Goal: Use online tool/utility: Utilize a website feature to perform a specific function

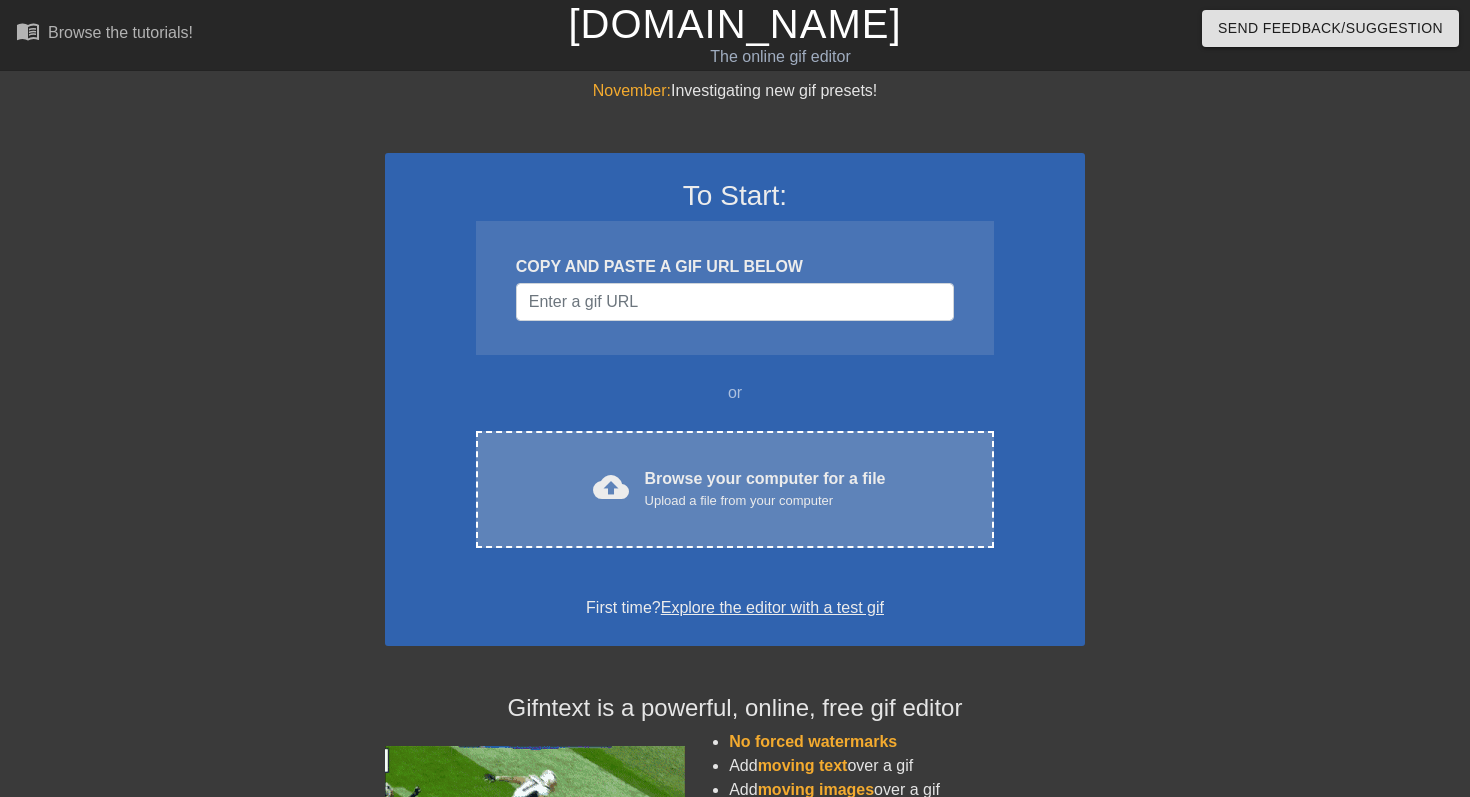
click at [635, 467] on div "cloud_upload Browse your computer for a file Upload a file from your computer" at bounding box center [735, 489] width 434 height 45
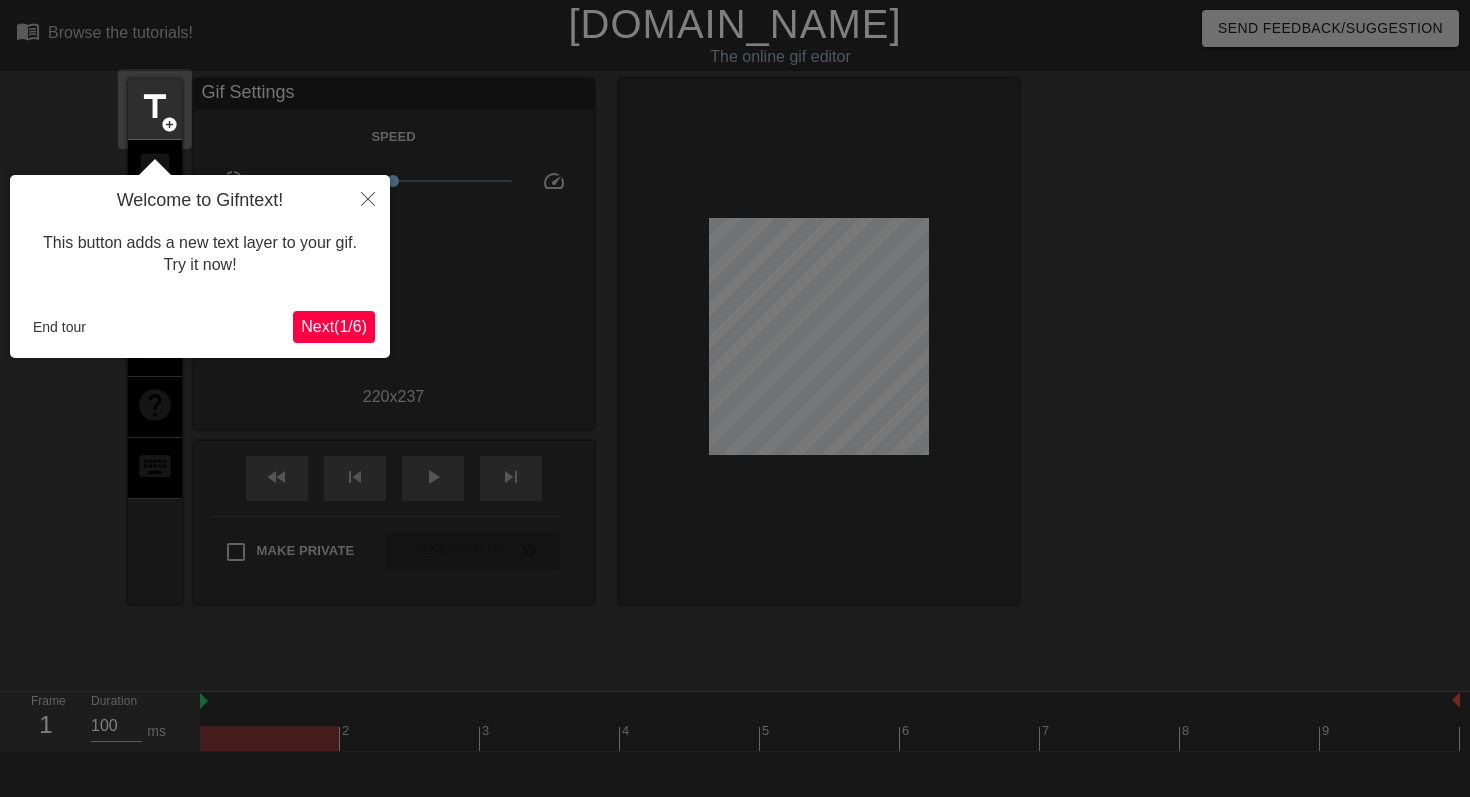
scroll to position [49, 0]
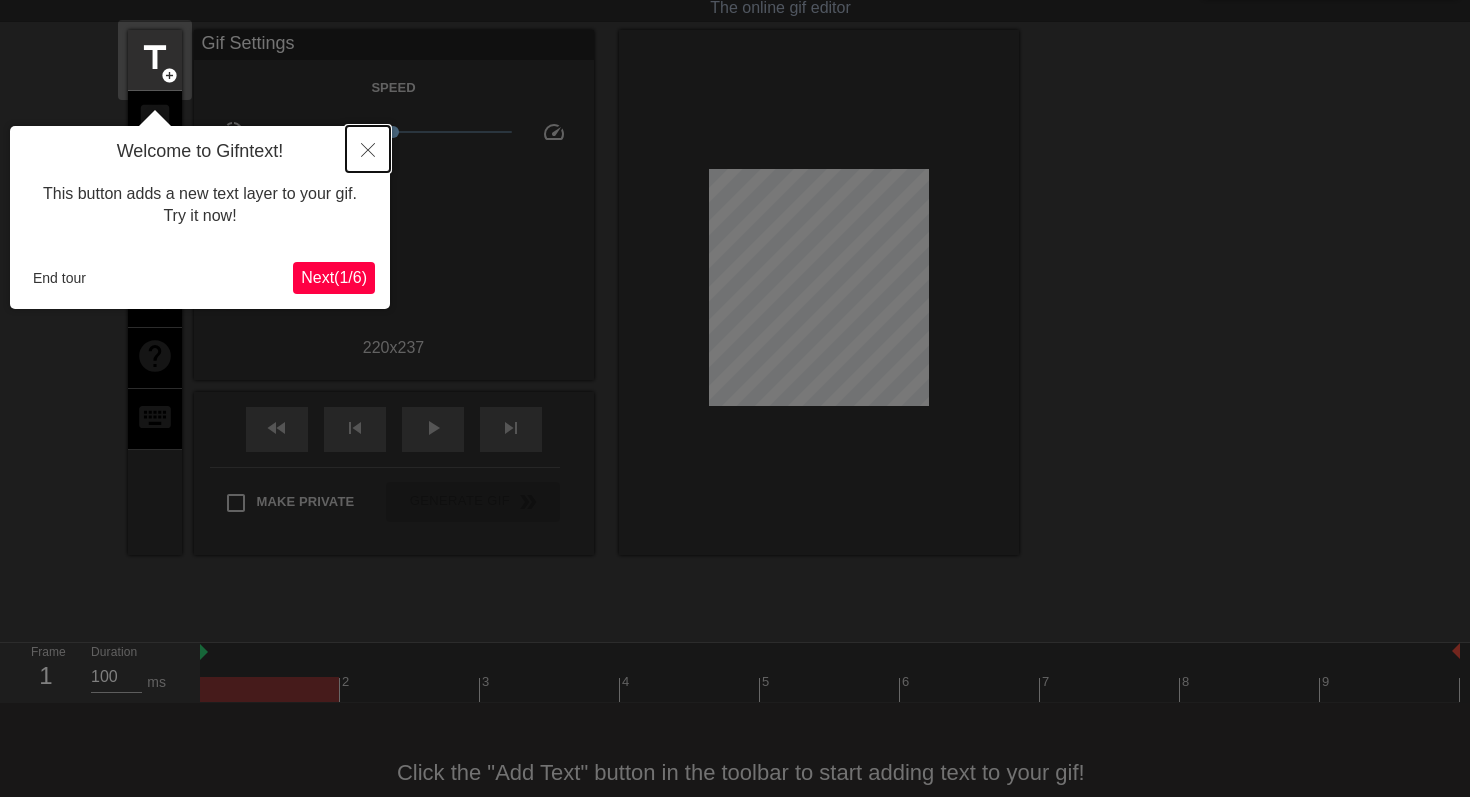
click at [365, 153] on icon "Close" at bounding box center [368, 150] width 14 height 14
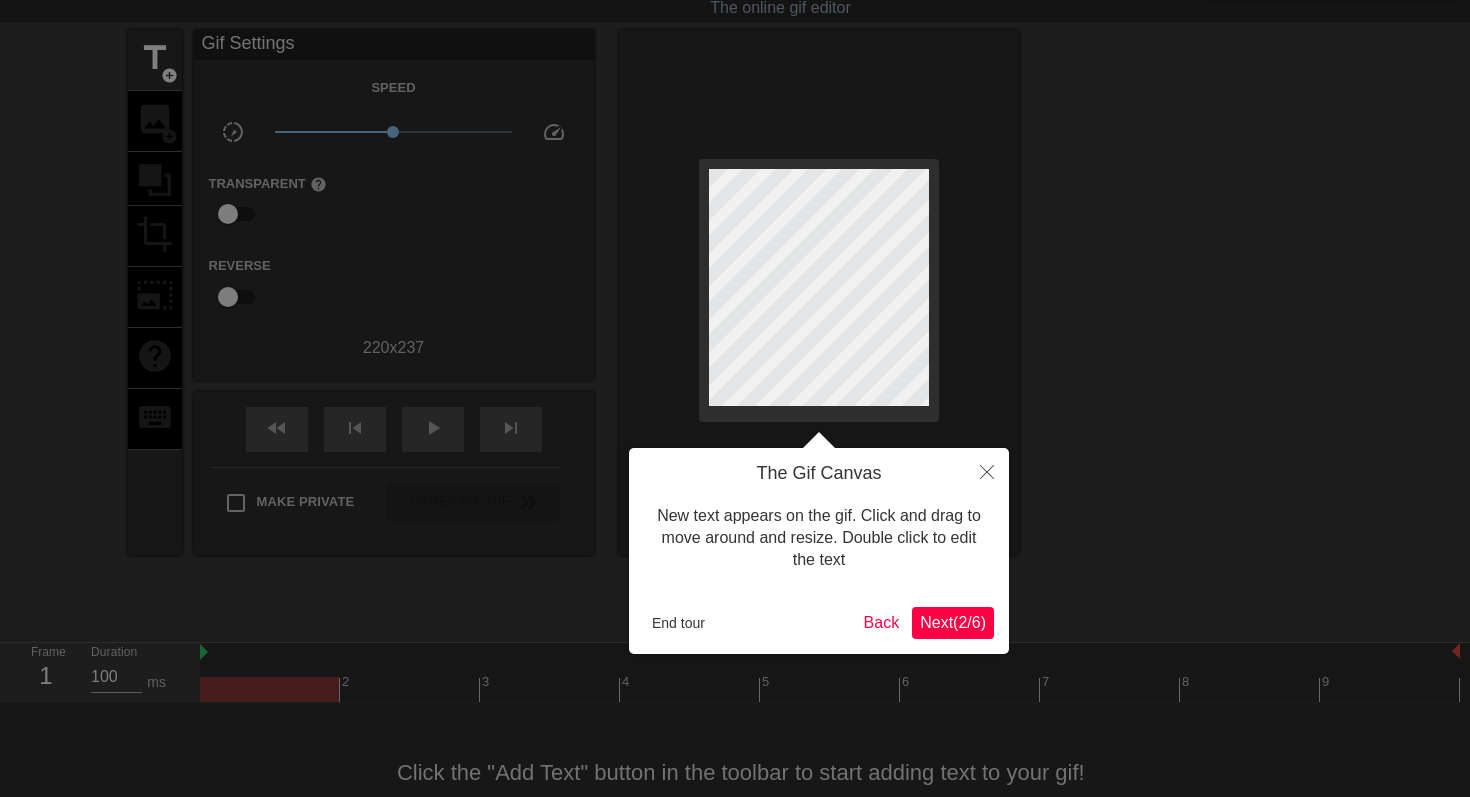
scroll to position [0, 0]
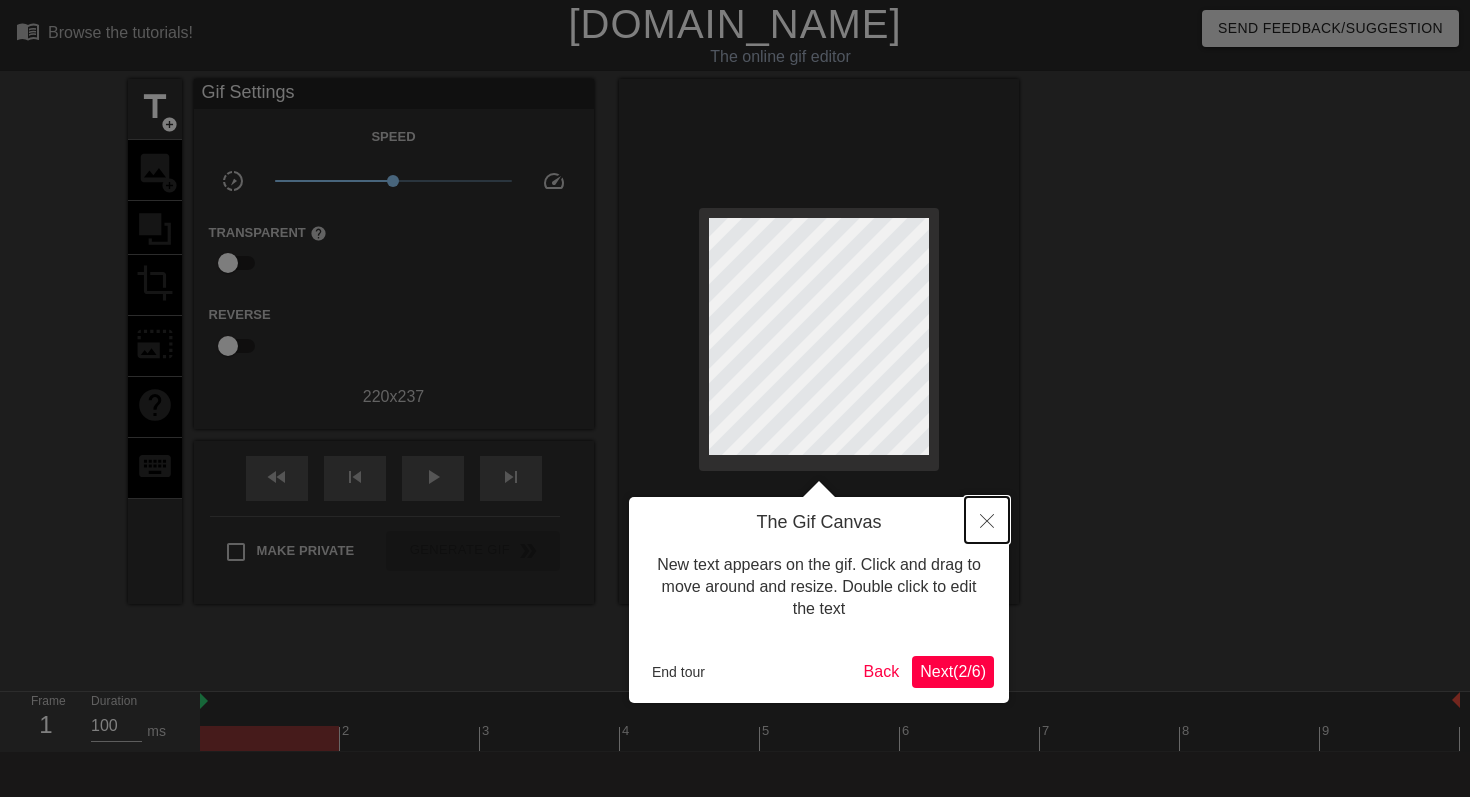
click at [993, 514] on icon "Close" at bounding box center [987, 521] width 14 height 14
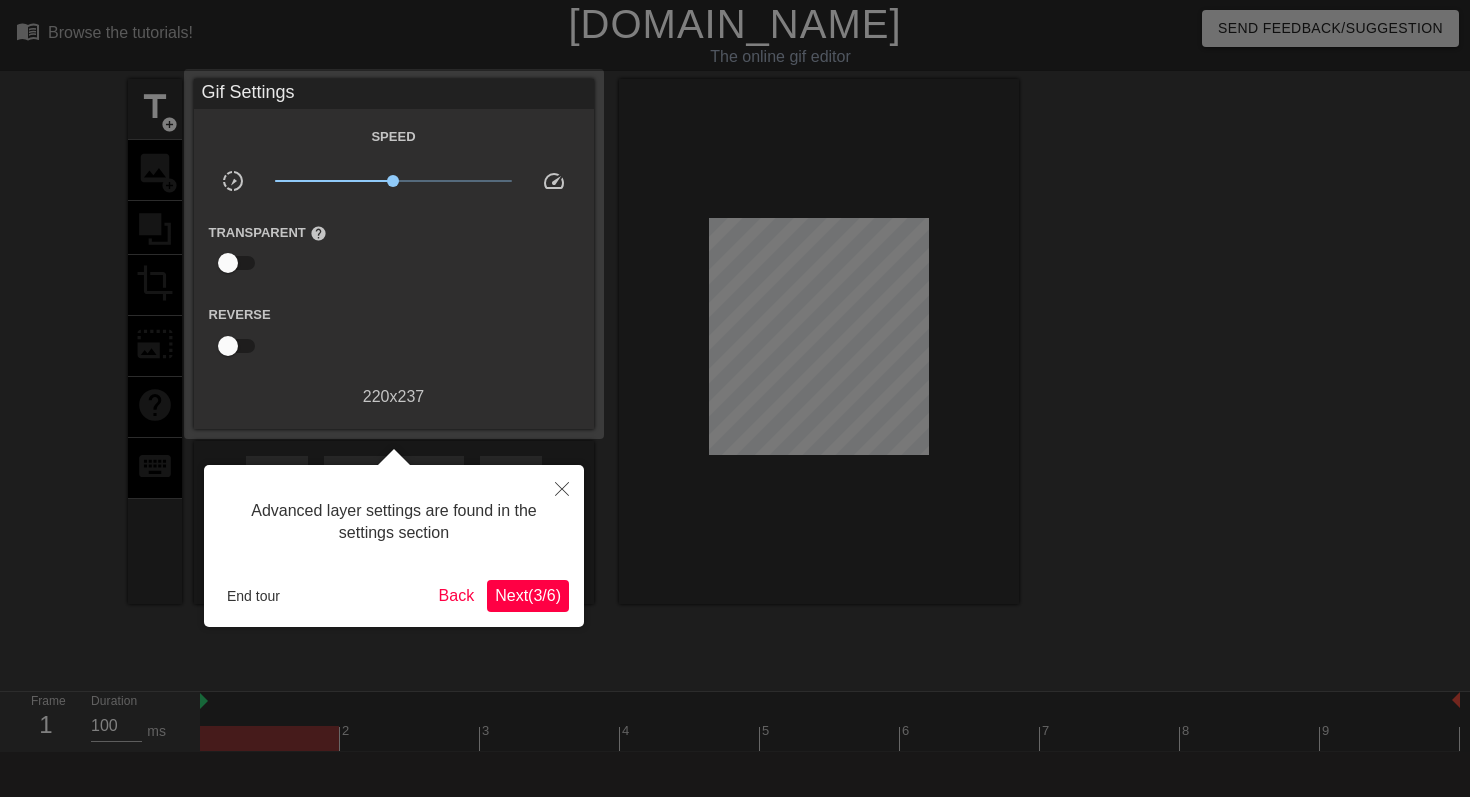
scroll to position [49, 0]
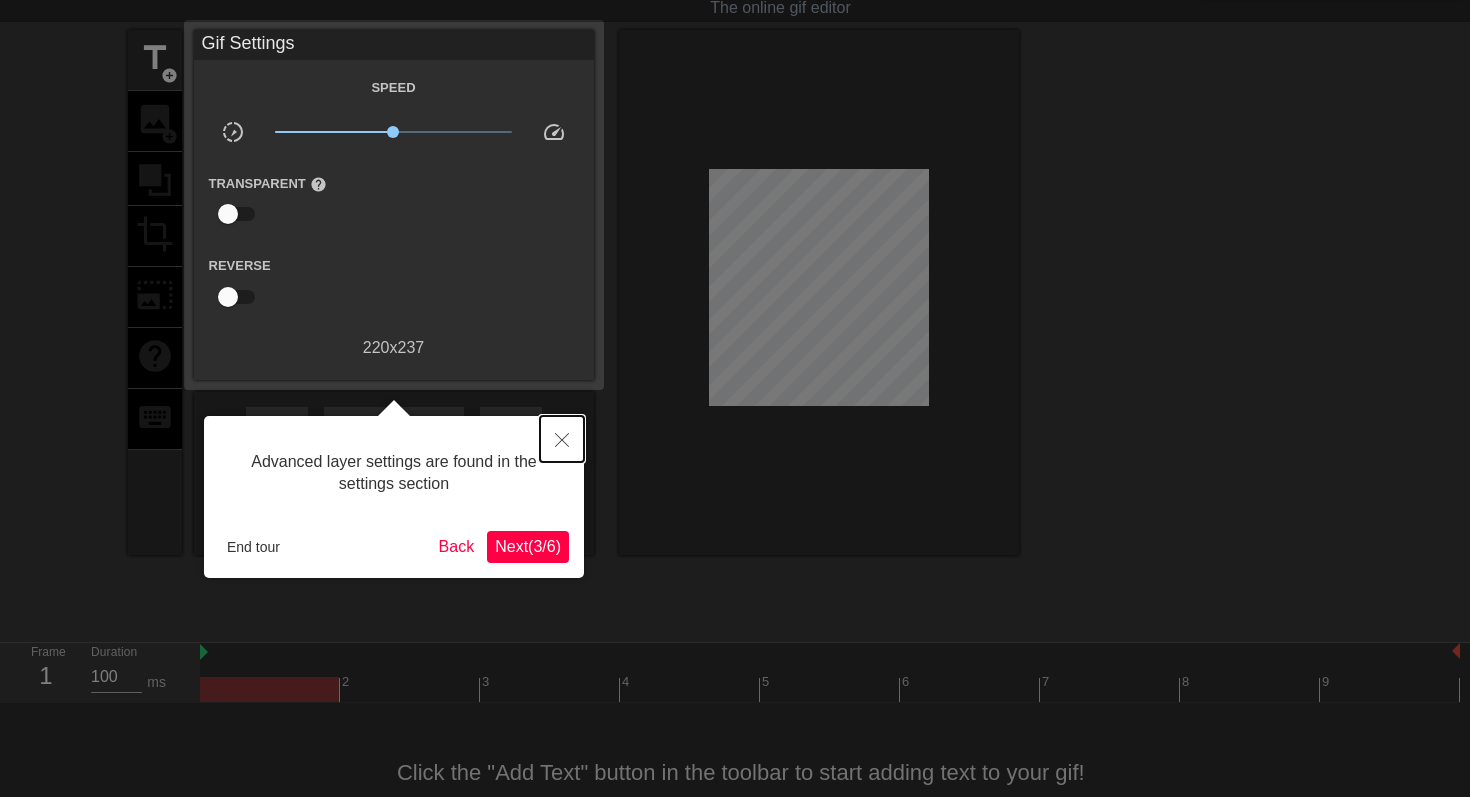
click at [548, 423] on button "Close" at bounding box center [562, 439] width 44 height 46
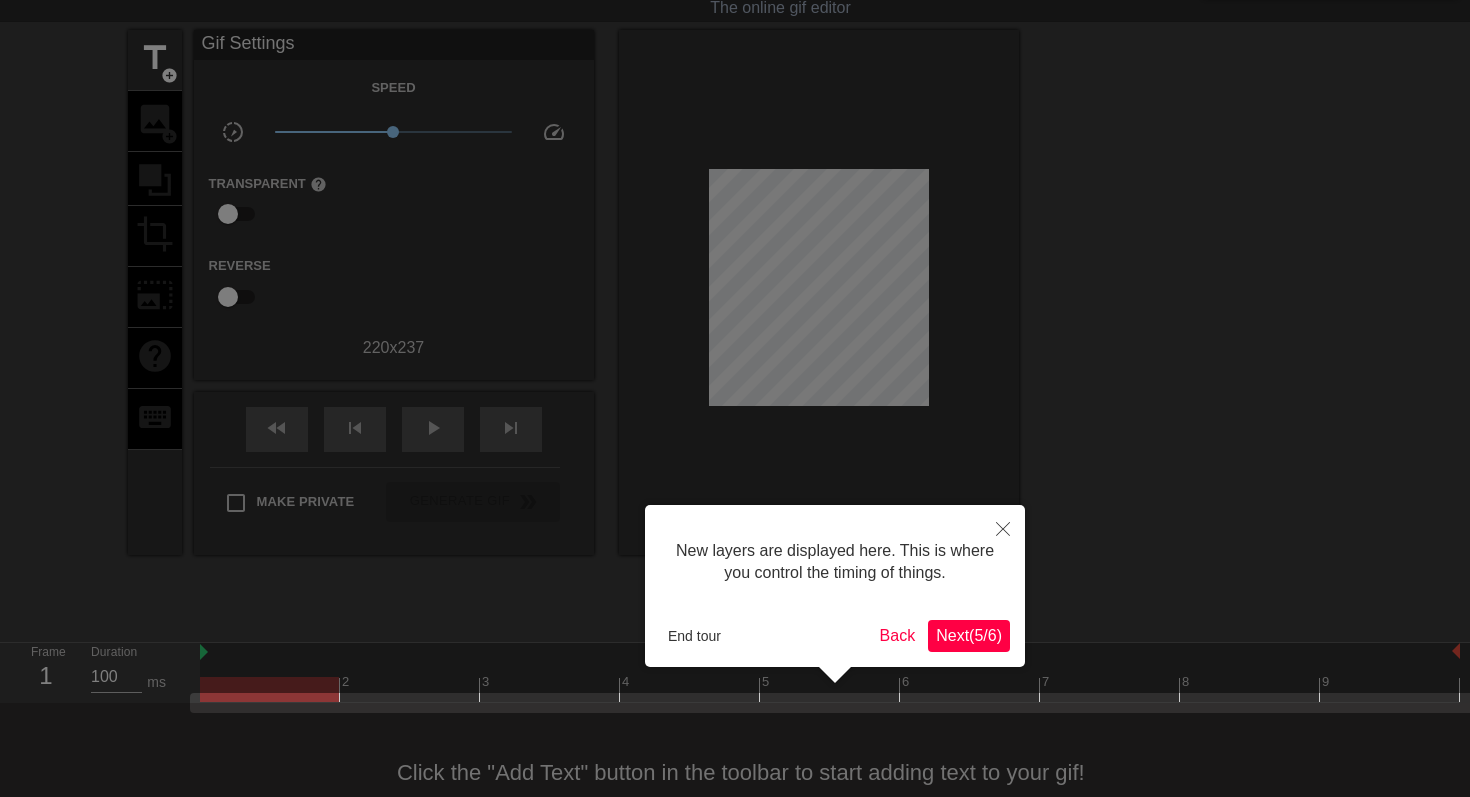
scroll to position [94, 0]
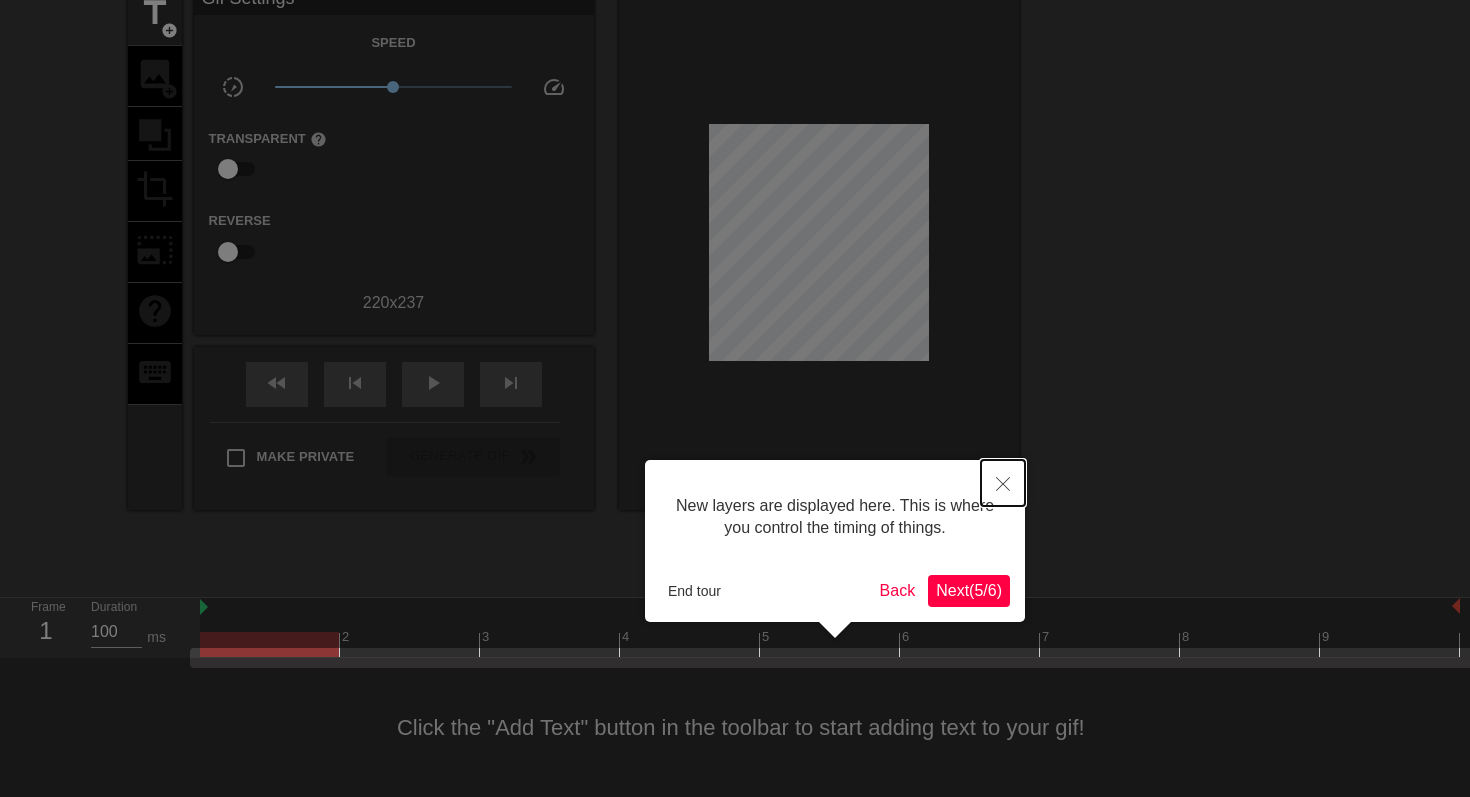
click at [998, 479] on icon "Close" at bounding box center [1003, 484] width 14 height 14
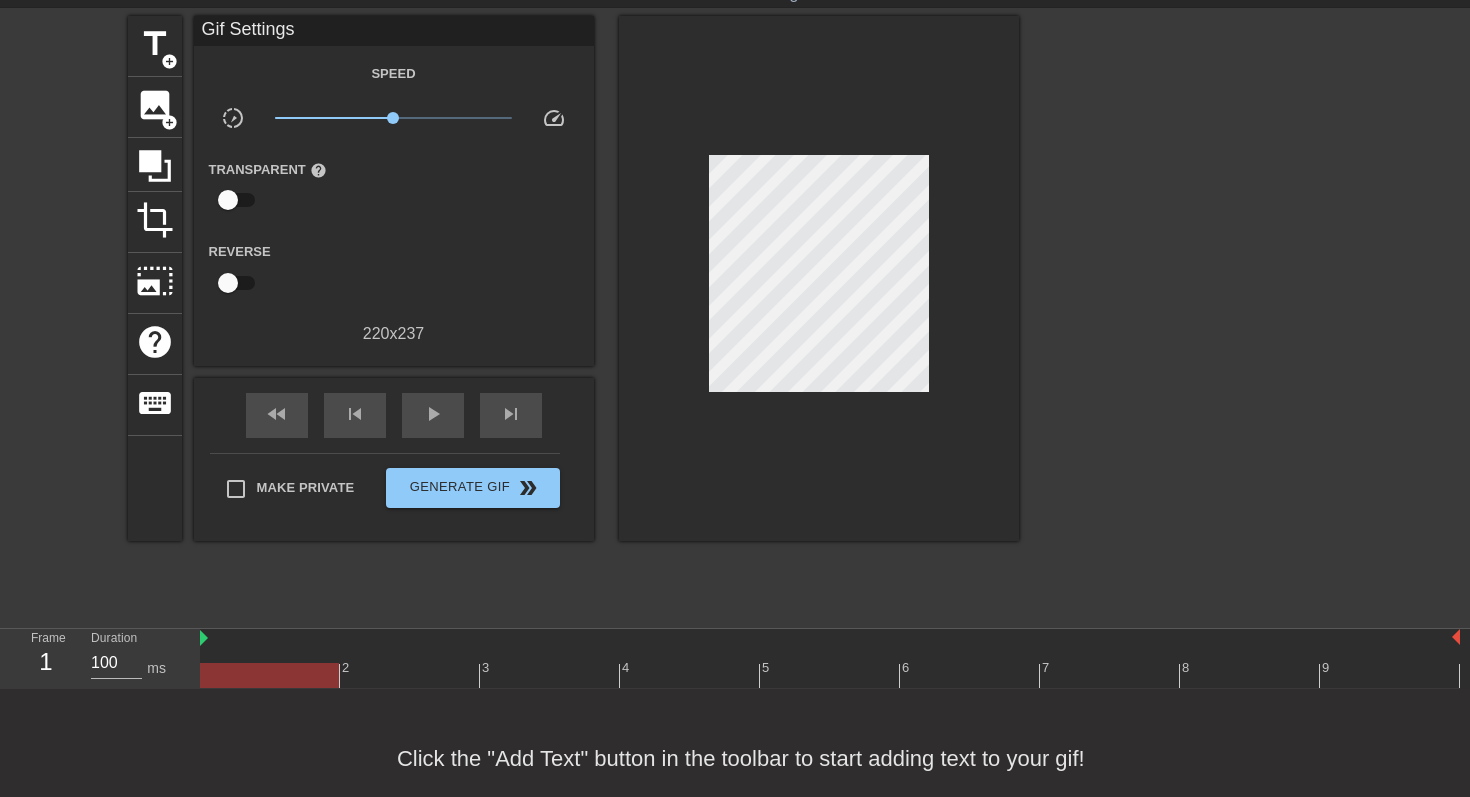
scroll to position [58, 0]
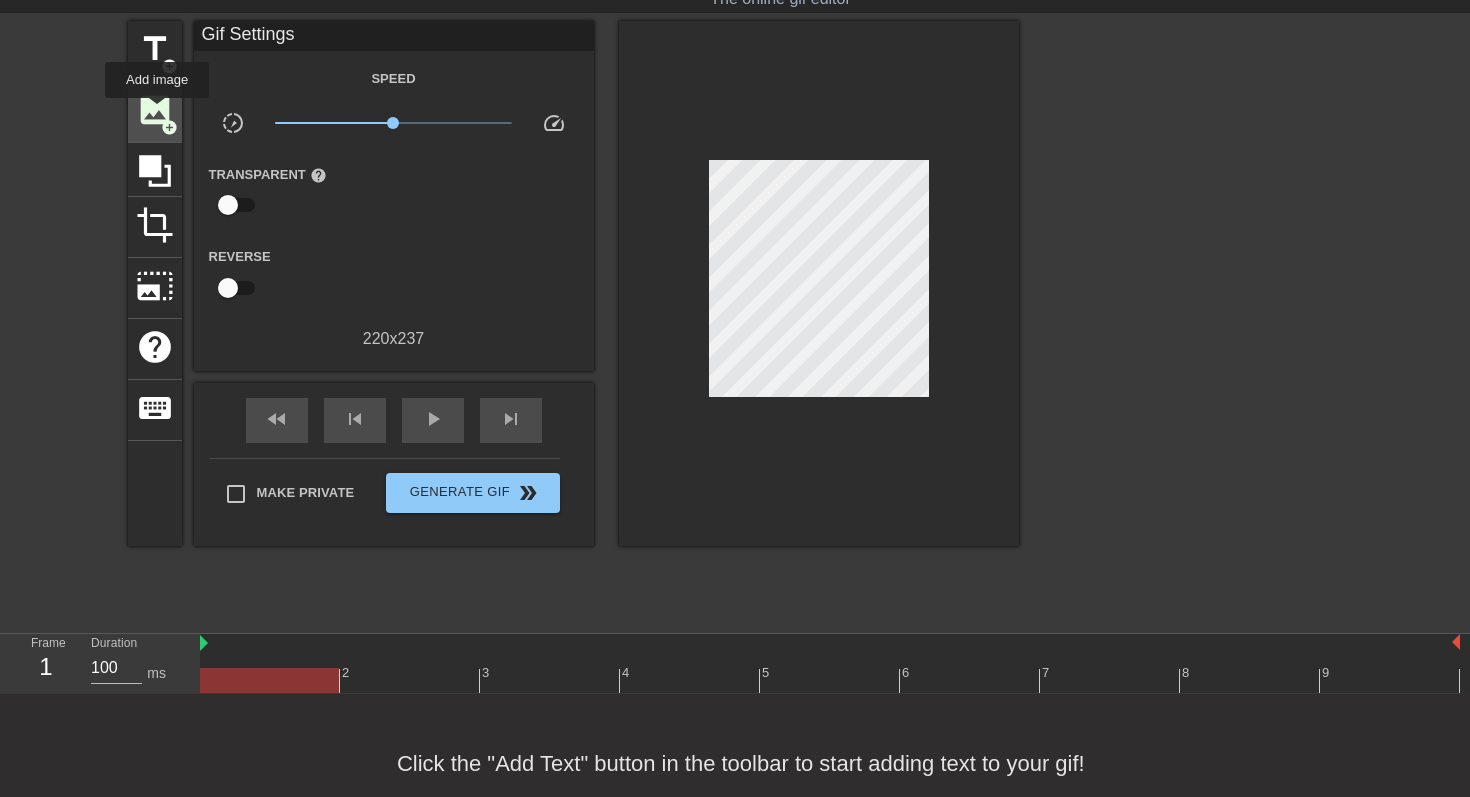
click at [158, 112] on span "image" at bounding box center [155, 110] width 38 height 38
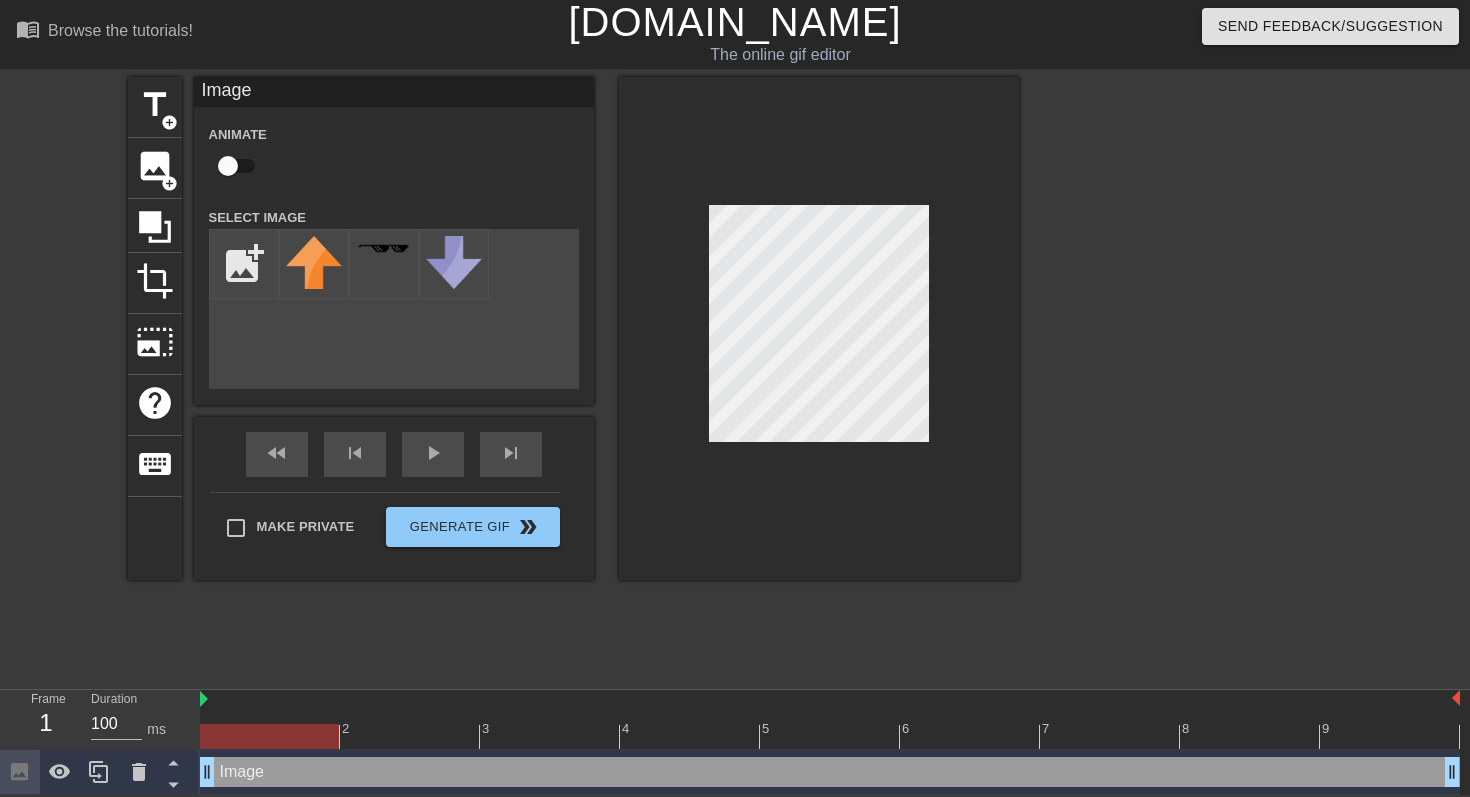
scroll to position [0, 0]
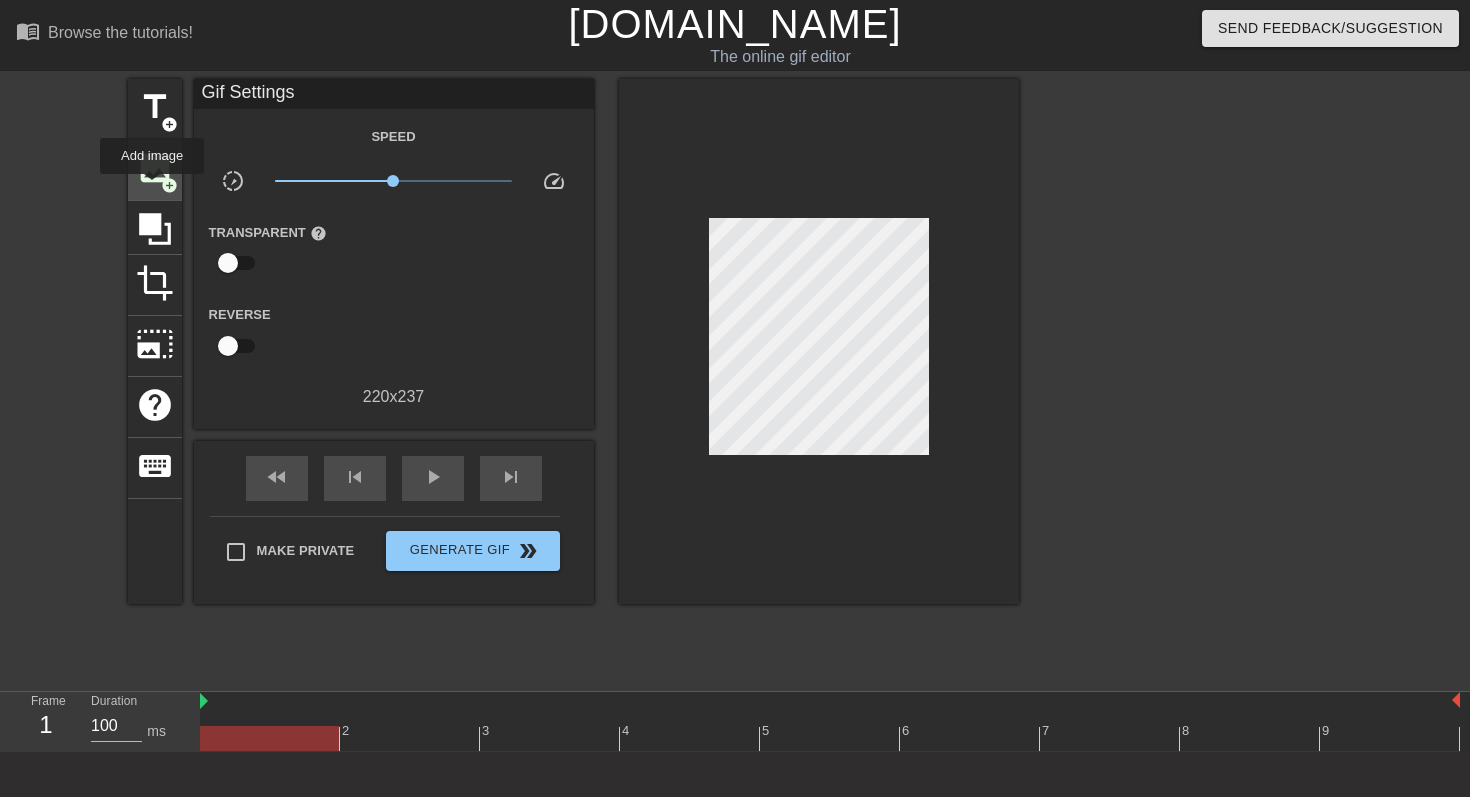
click at [145, 175] on span "image" at bounding box center [155, 168] width 38 height 38
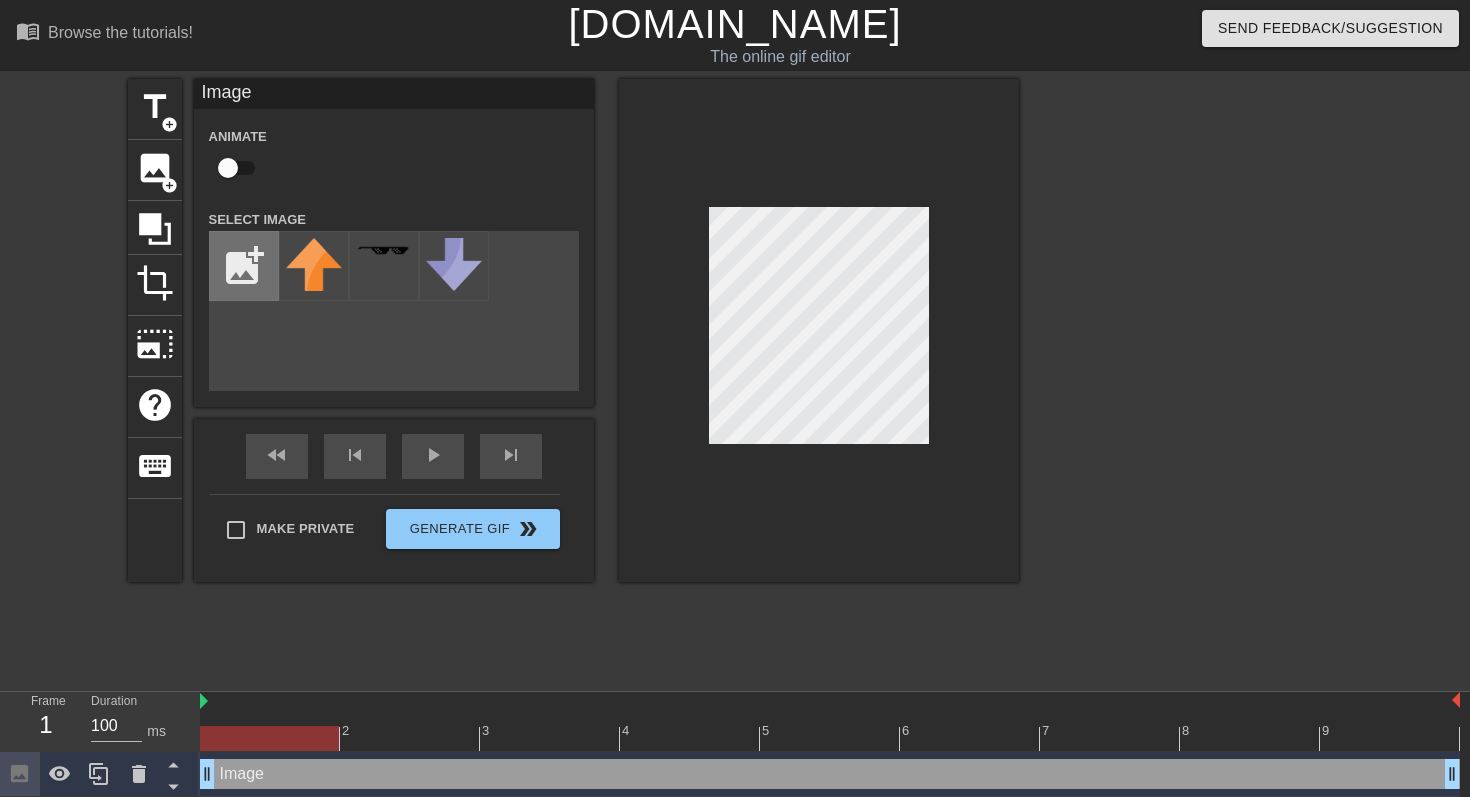
click at [243, 285] on input "file" at bounding box center [244, 266] width 68 height 68
type input "C:\fakepath\GL.png"
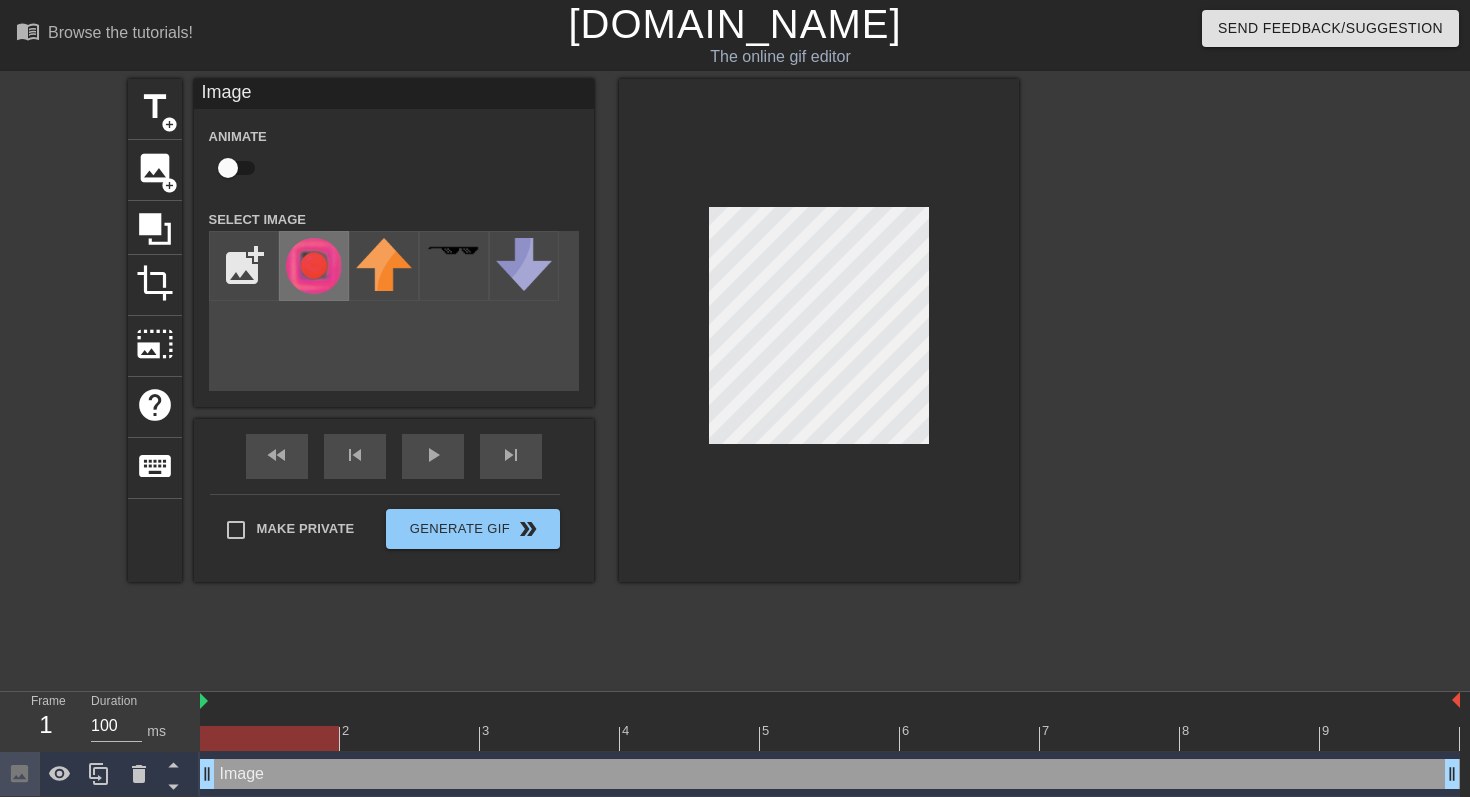
click at [311, 278] on img at bounding box center [314, 266] width 56 height 56
drag, startPoint x: 201, startPoint y: 700, endPoint x: 224, endPoint y: 699, distance: 23.0
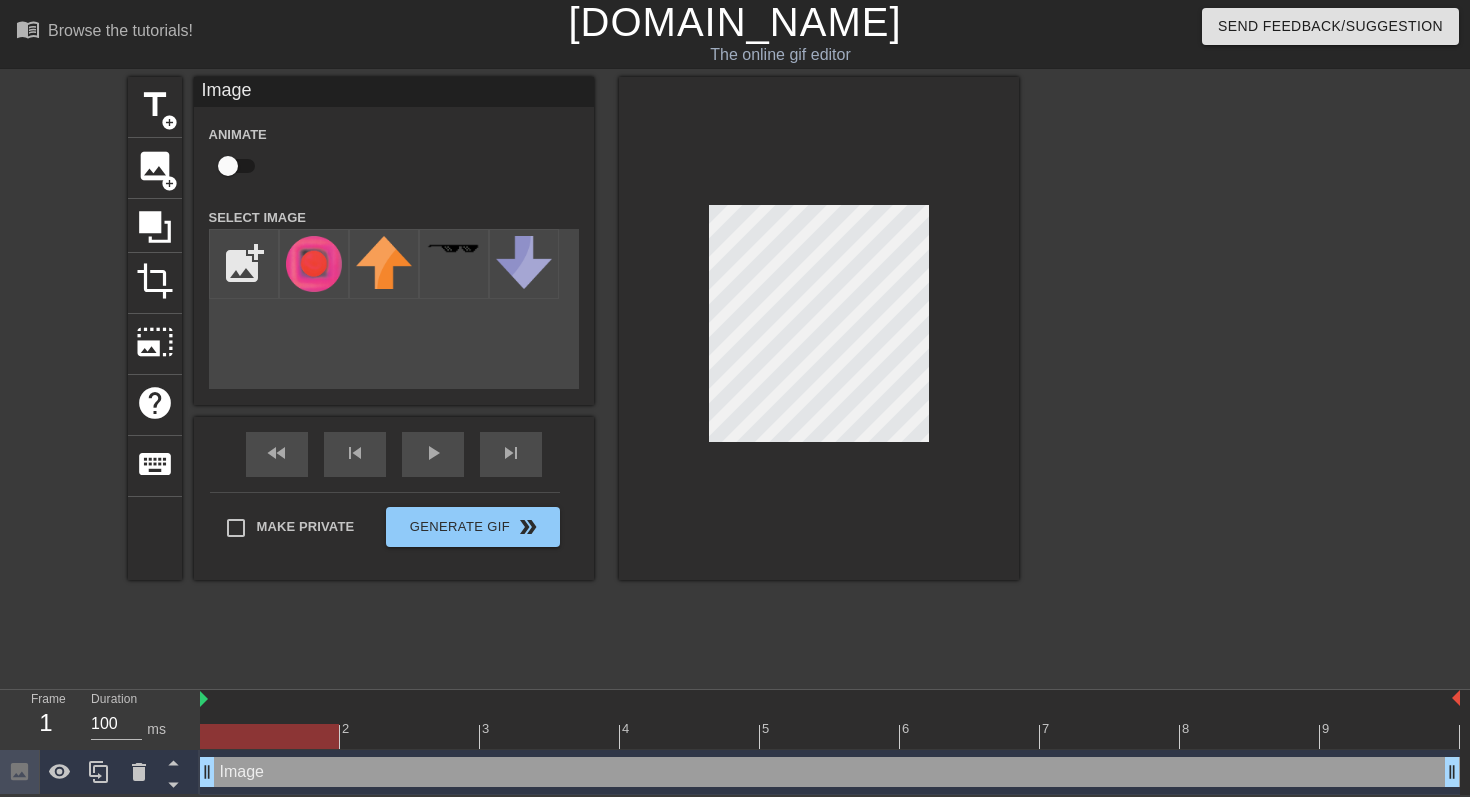
scroll to position [3, 1]
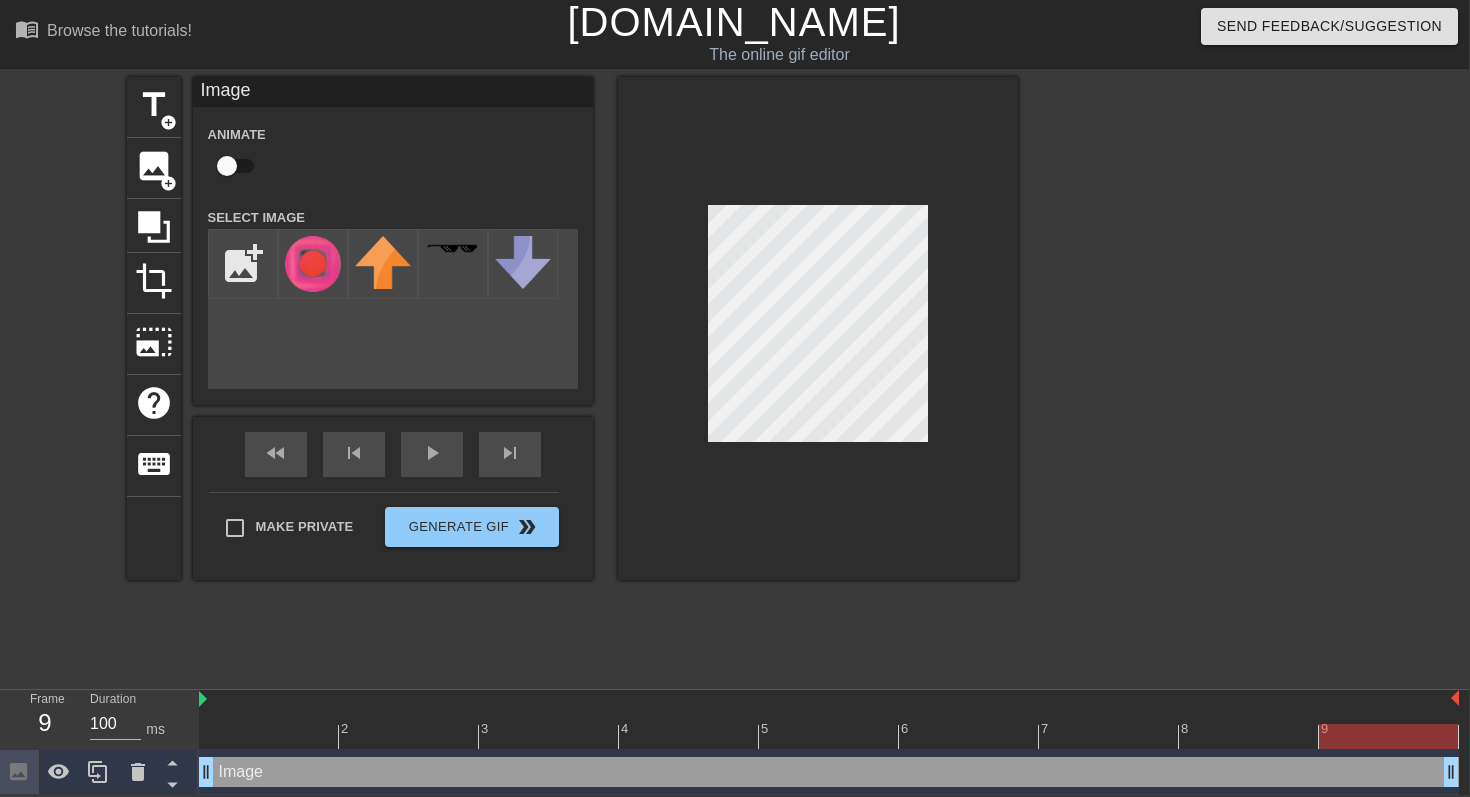
drag, startPoint x: 1451, startPoint y: 768, endPoint x: 1469, endPoint y: 740, distance: 33.3
click at [1469, 740] on html "menu_book Browse the tutorials! [DOMAIN_NAME] The online gif editor Send Feedba…" at bounding box center [734, 396] width 1470 height 797
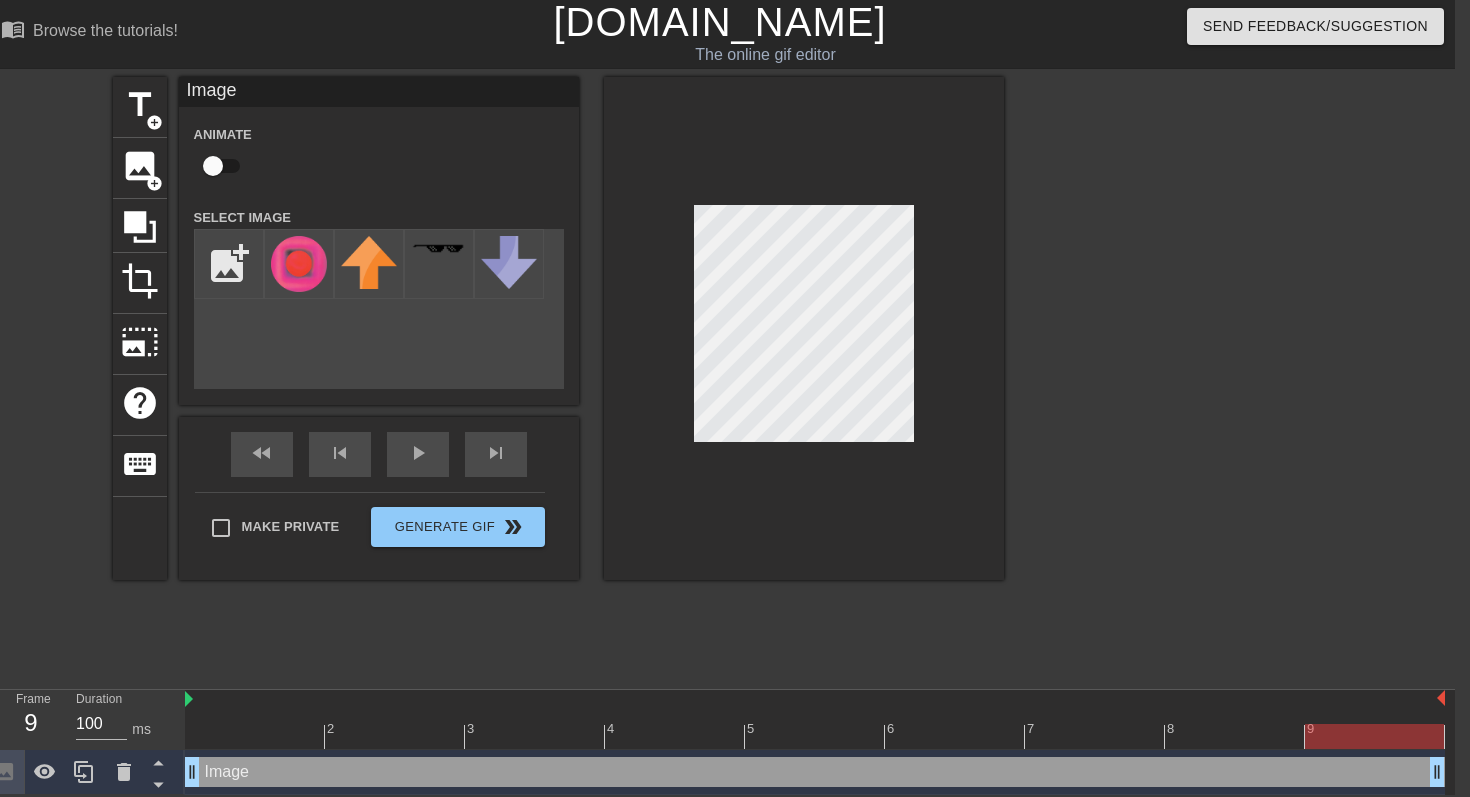
drag, startPoint x: 1440, startPoint y: 697, endPoint x: 1463, endPoint y: 696, distance: 23.0
click at [1455, 696] on html "menu_book Browse the tutorials! [DOMAIN_NAME] The online gif editor Send Feedba…" at bounding box center [720, 396] width 1470 height 797
click at [228, 711] on div at bounding box center [255, 722] width 140 height 25
click at [223, 166] on input "checkbox" at bounding box center [213, 166] width 114 height 38
checkbox input "true"
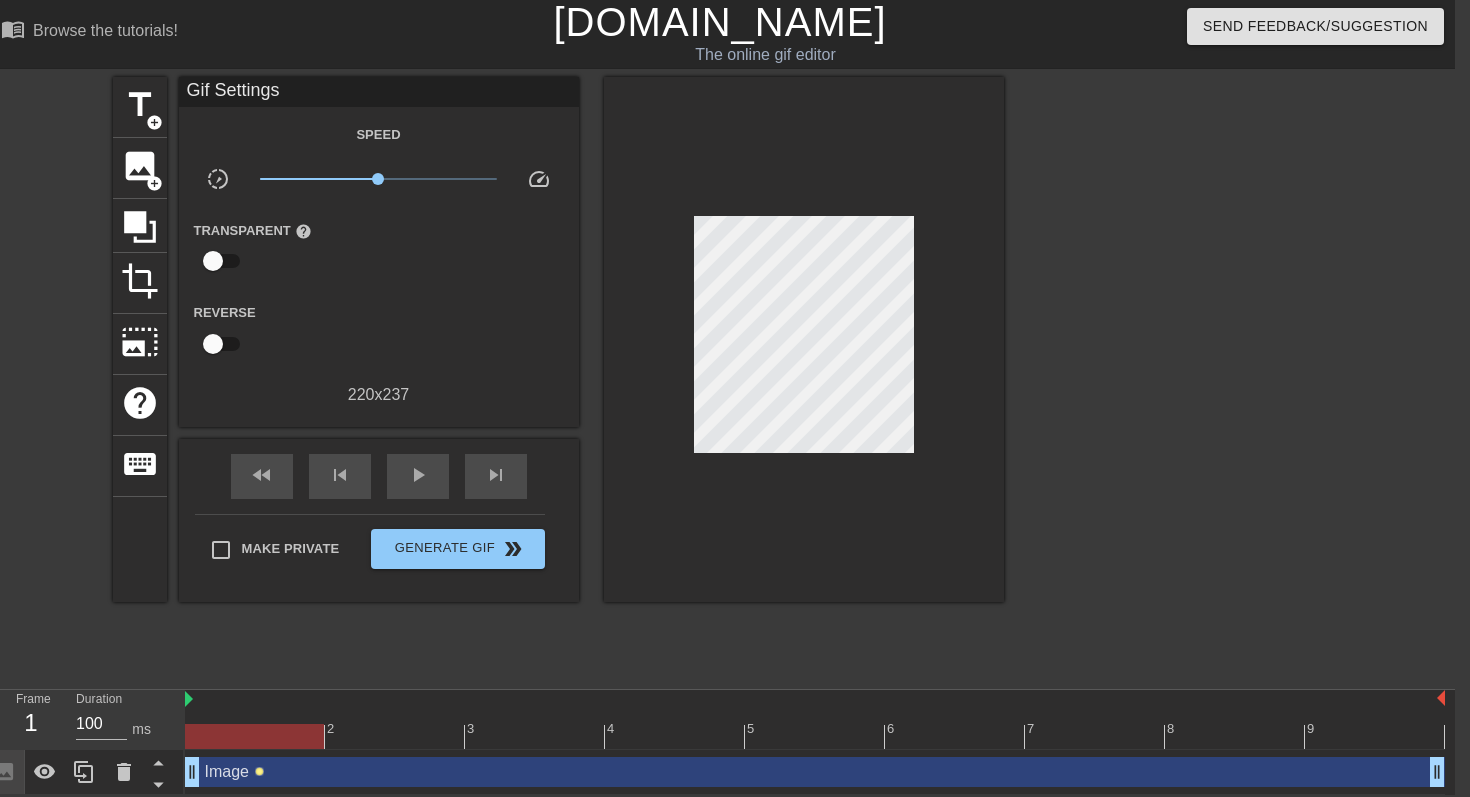
click at [259, 767] on span "lens" at bounding box center [259, 771] width 9 height 9
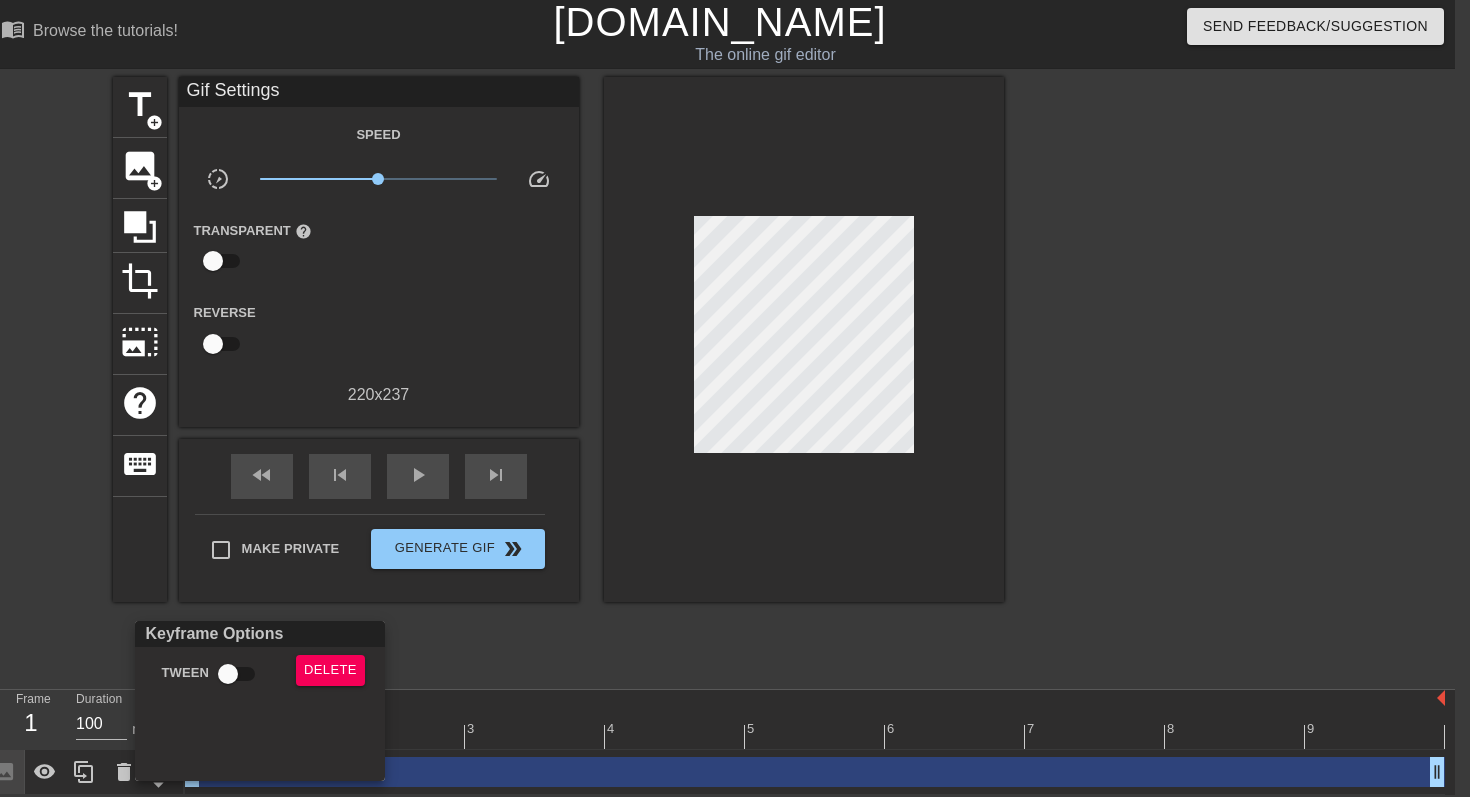
click at [483, 755] on div at bounding box center [735, 398] width 1470 height 797
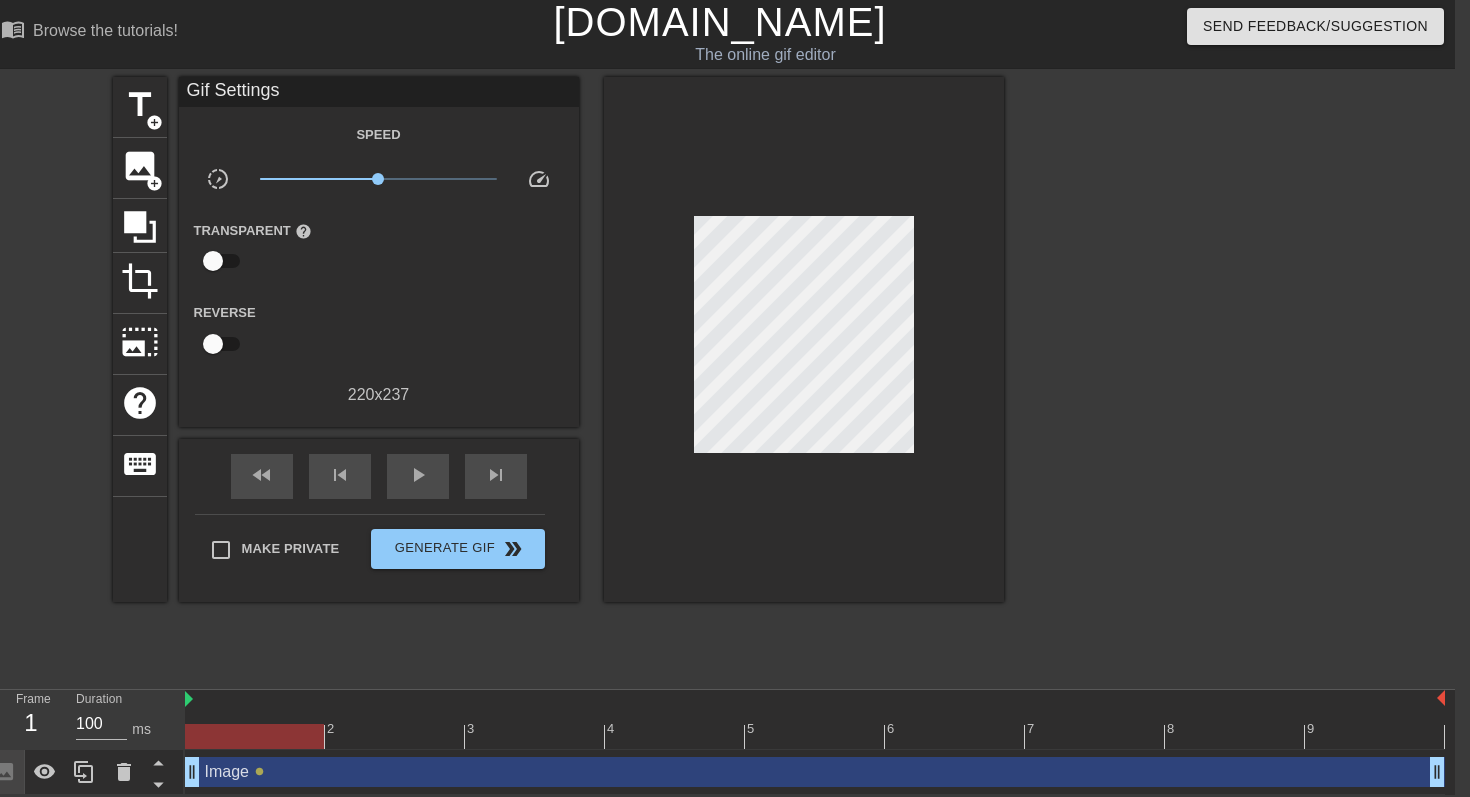
click at [1388, 743] on div at bounding box center [815, 736] width 1260 height 25
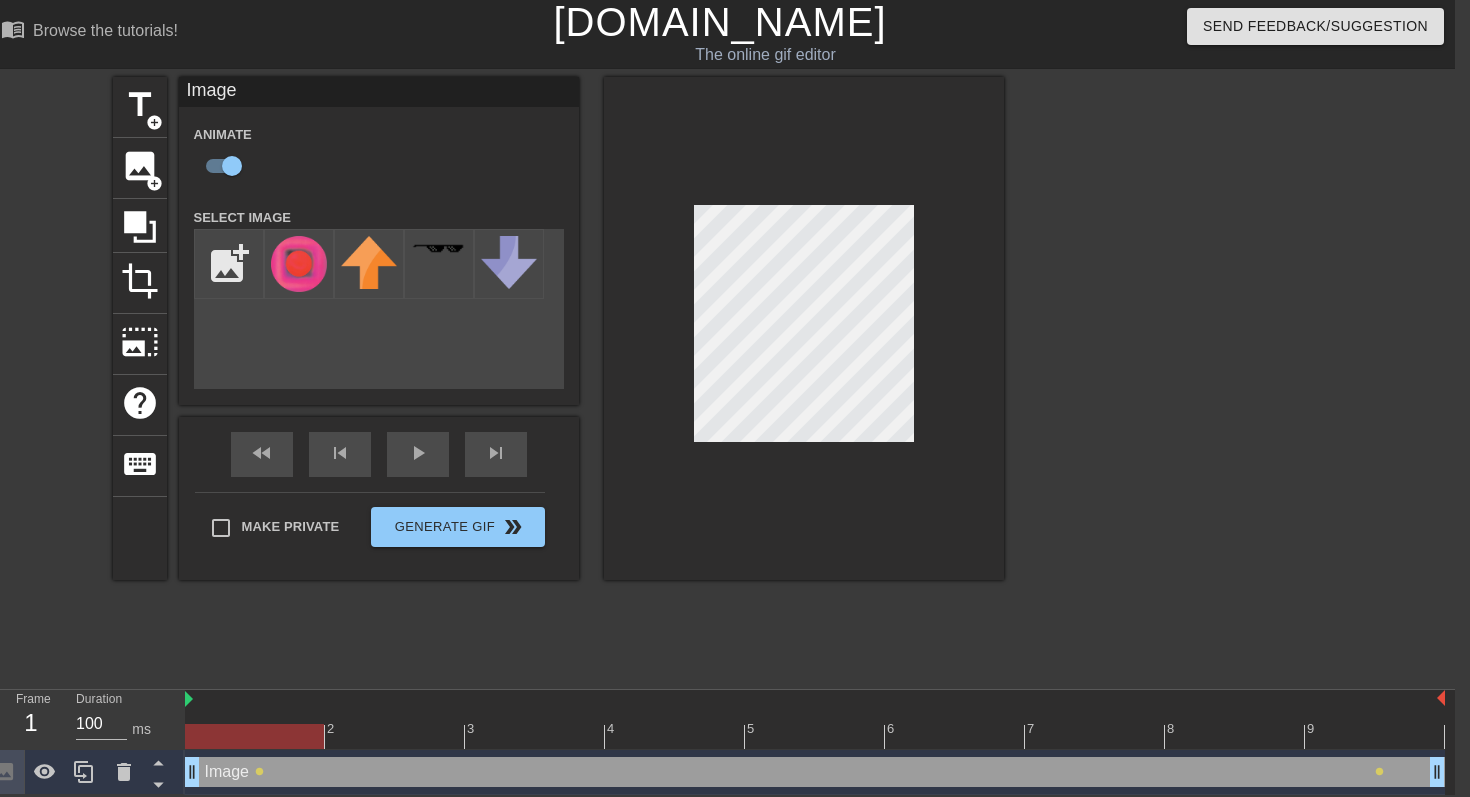
click at [234, 740] on div at bounding box center [815, 736] width 1260 height 25
click at [1366, 762] on div "Image drag_handle drag_handle" at bounding box center [815, 772] width 1260 height 30
click at [1381, 777] on div "Image drag_handle drag_handle" at bounding box center [815, 772] width 1260 height 30
click at [1380, 767] on span "lens" at bounding box center [1379, 771] width 9 height 9
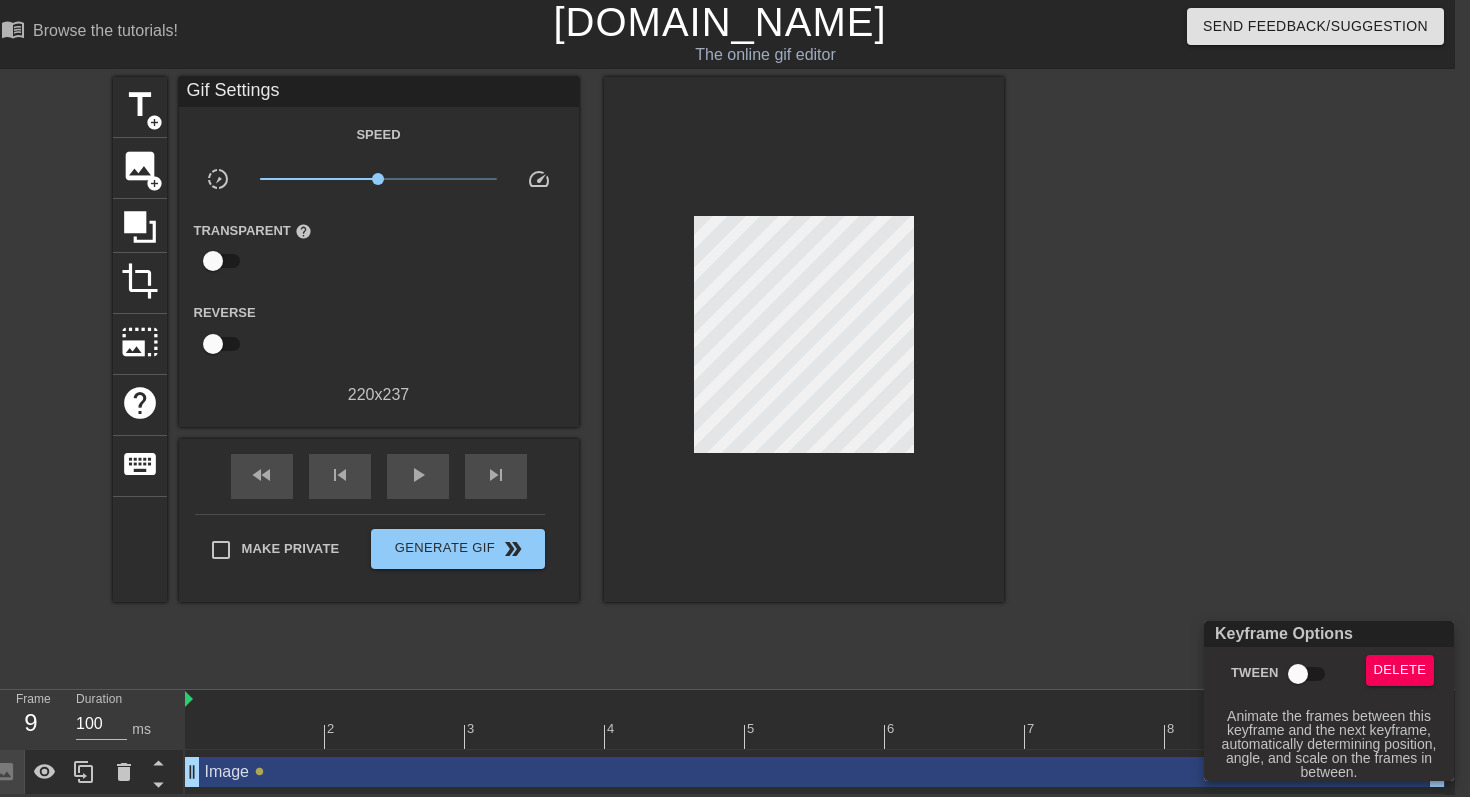
click at [1307, 675] on input "Tween" at bounding box center [1298, 674] width 114 height 38
checkbox input "true"
click at [261, 771] on div at bounding box center [735, 398] width 1470 height 797
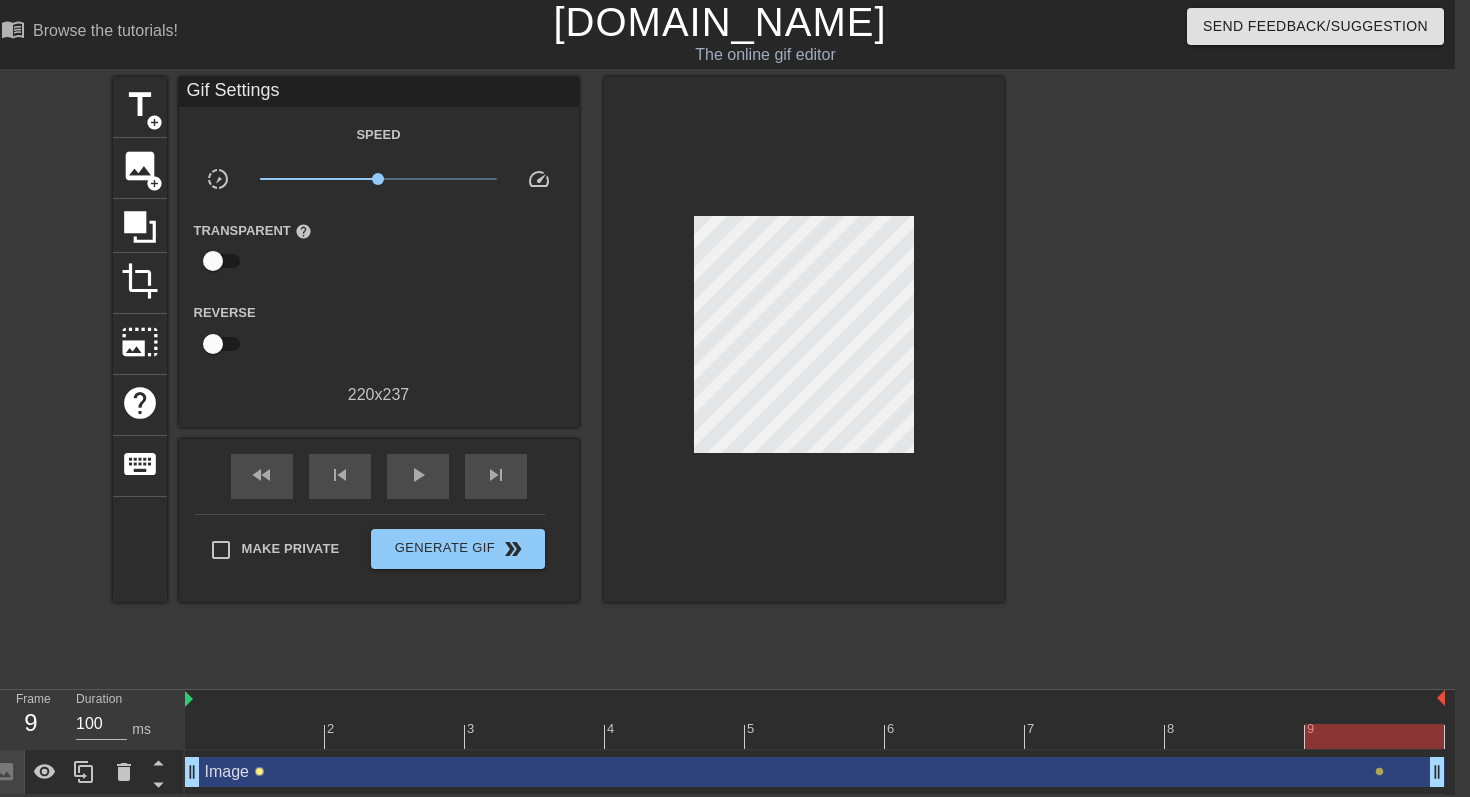
click at [259, 773] on span "lens" at bounding box center [259, 771] width 9 height 9
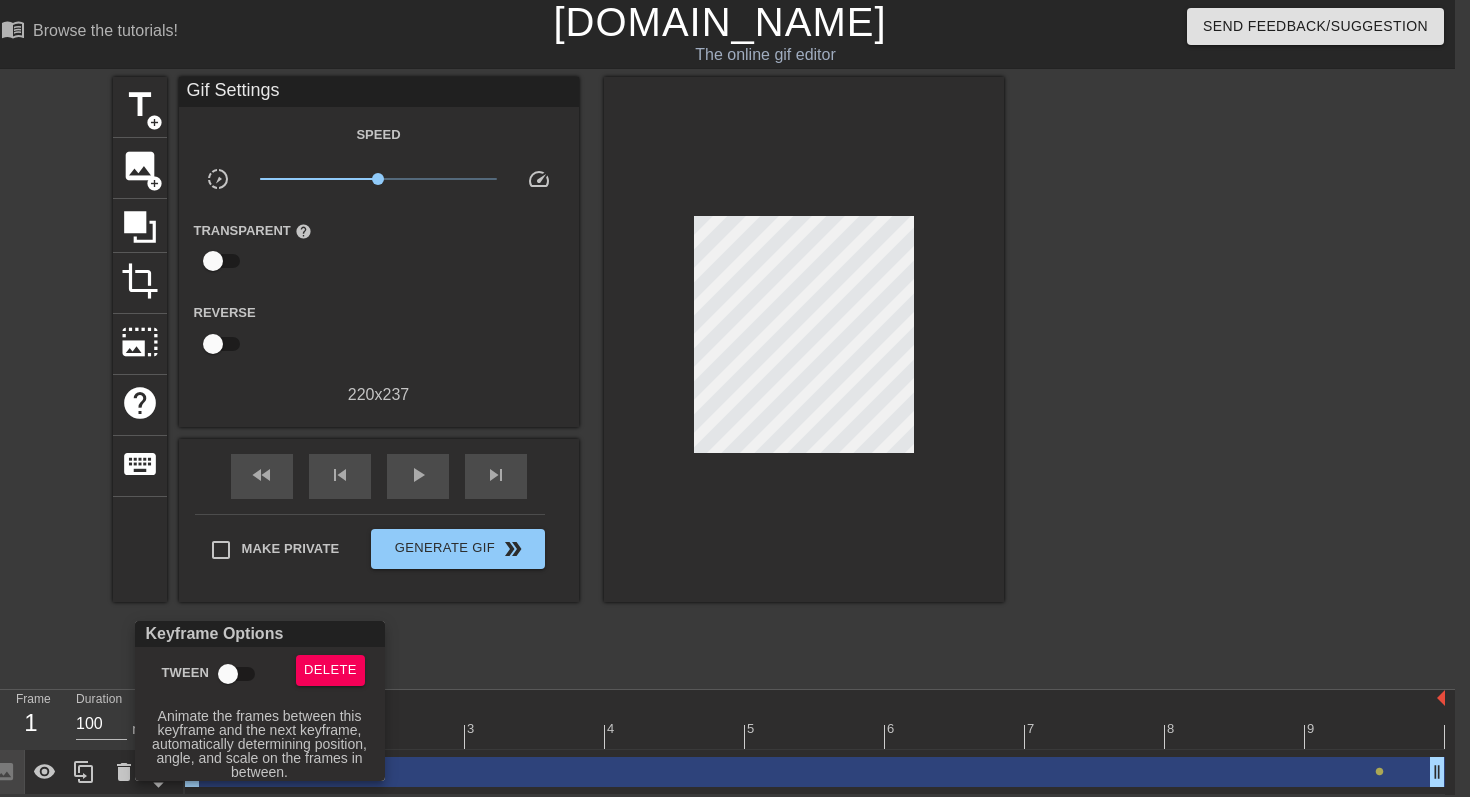
click at [225, 674] on input "Tween" at bounding box center [228, 674] width 114 height 38
checkbox input "true"
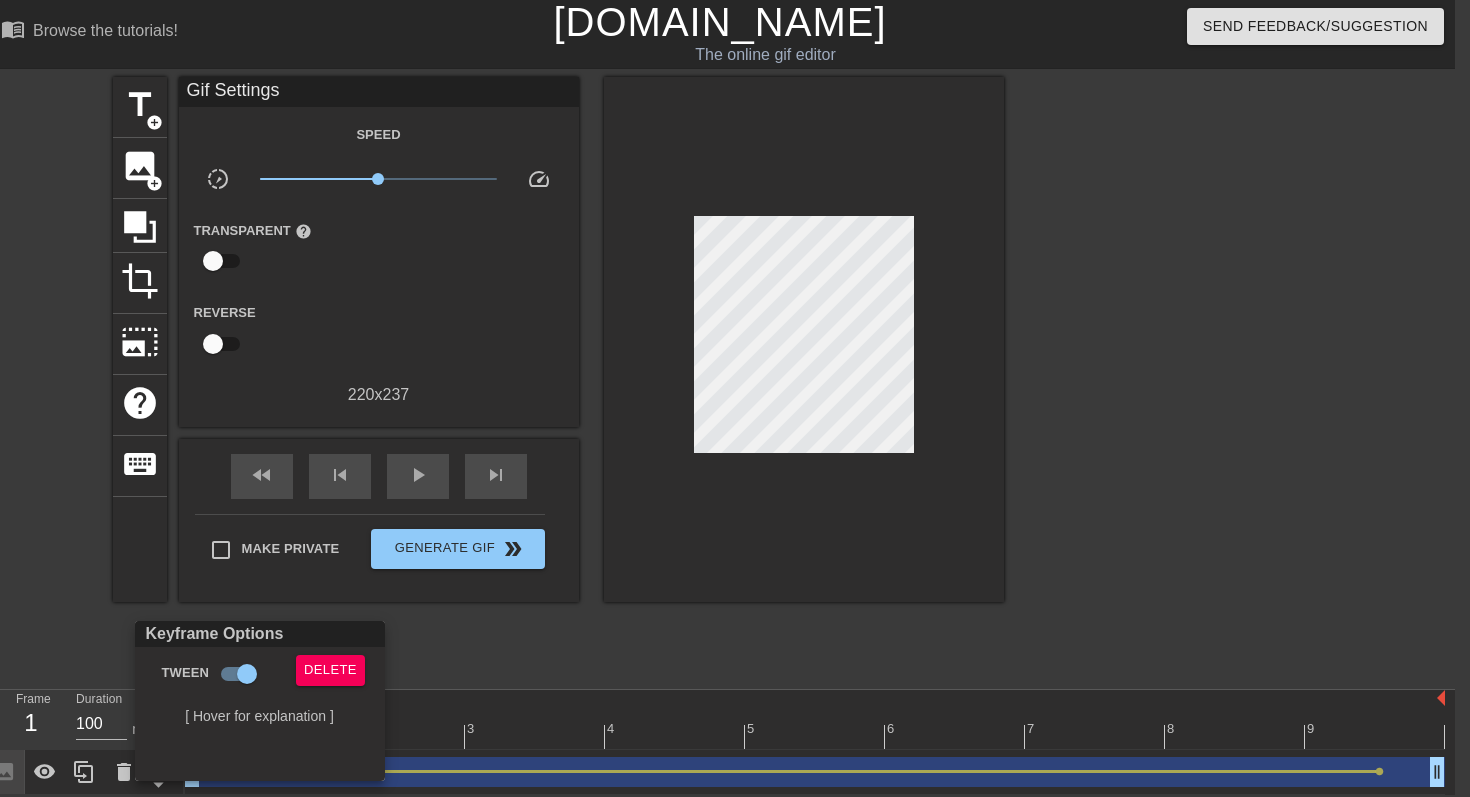
click at [536, 746] on div at bounding box center [735, 398] width 1470 height 797
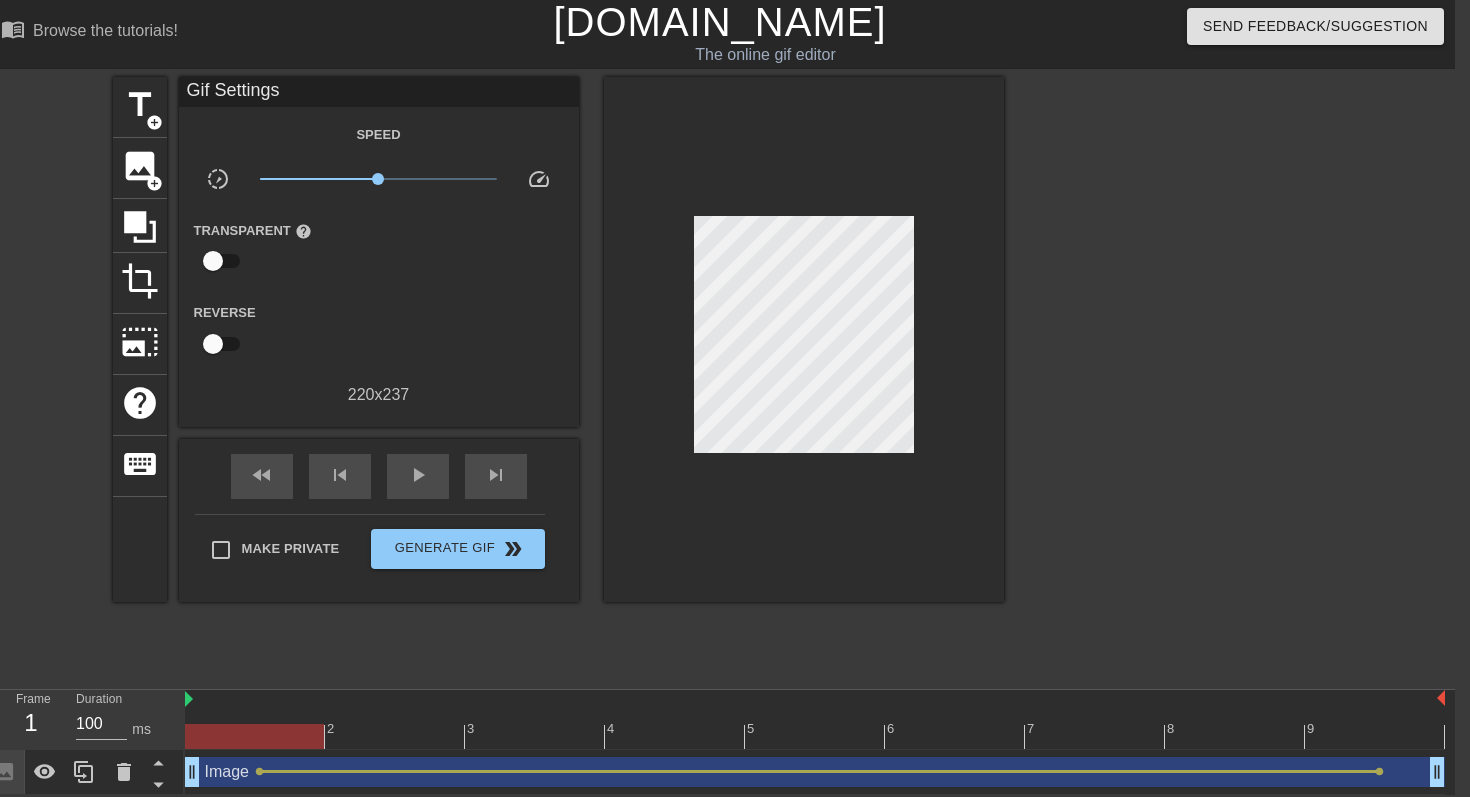
click at [254, 695] on div at bounding box center [815, 700] width 1260 height 20
click at [1380, 769] on span "lens" at bounding box center [1379, 771] width 9 height 9
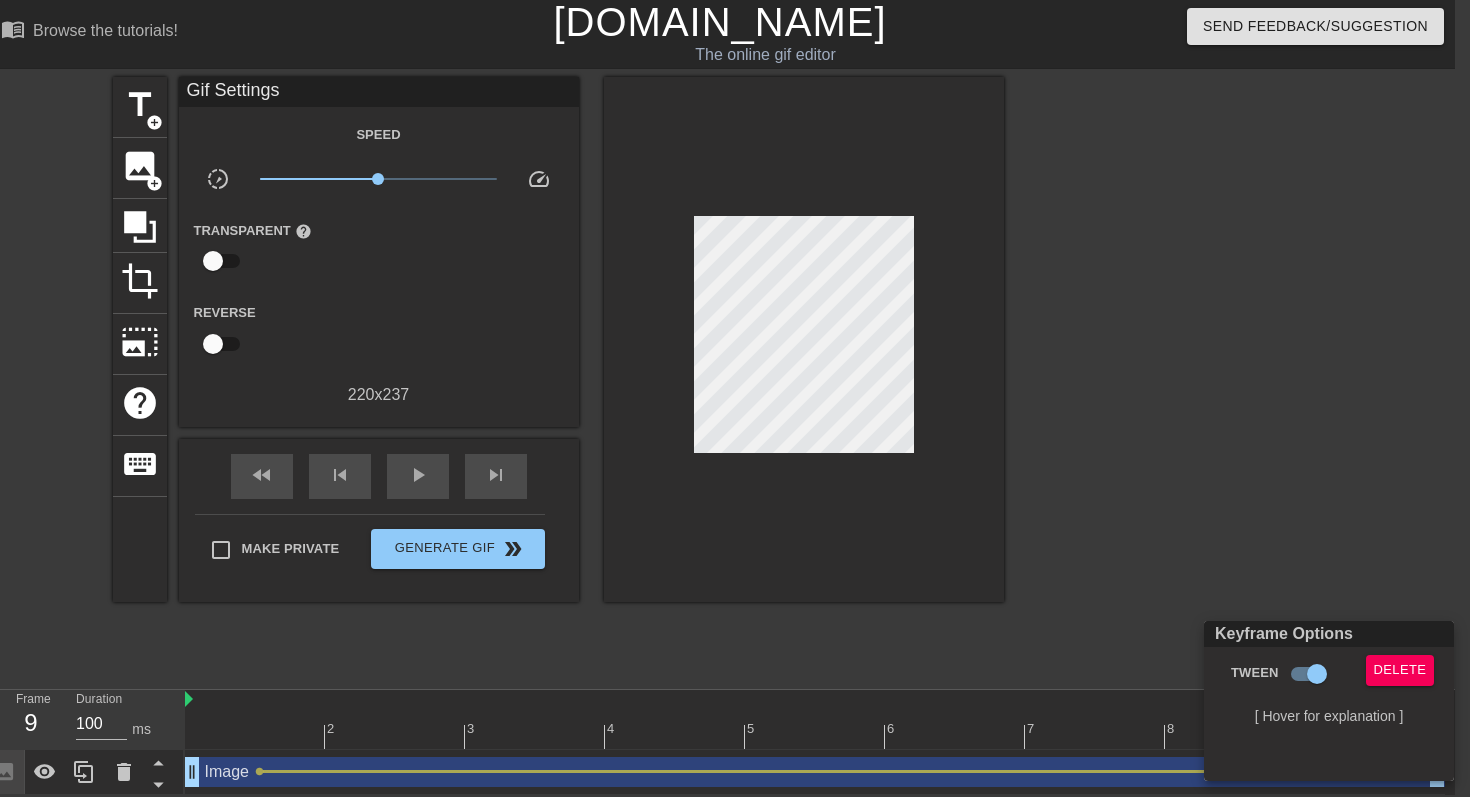
click at [826, 341] on div at bounding box center [735, 398] width 1470 height 797
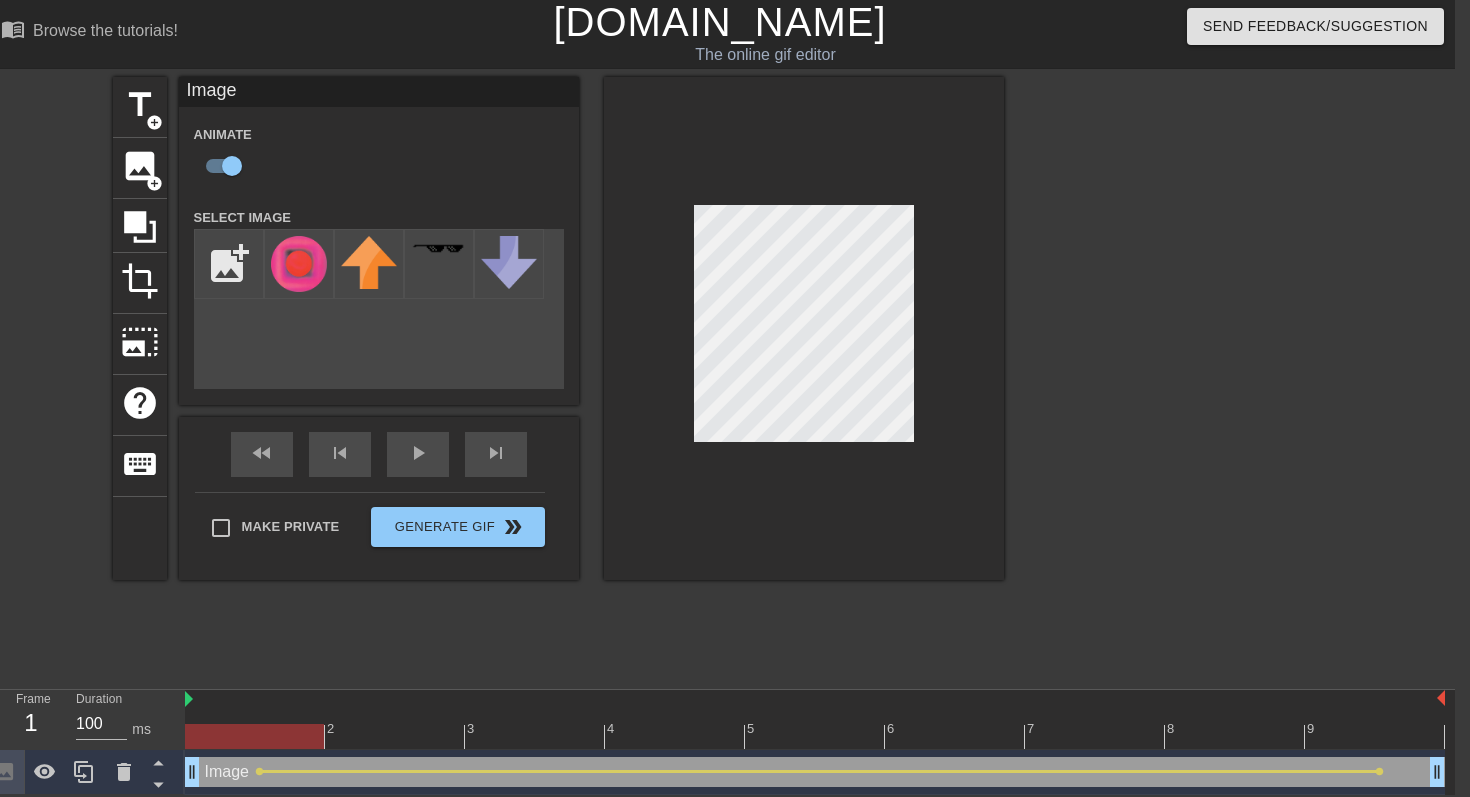
click at [232, 724] on div at bounding box center [815, 736] width 1260 height 25
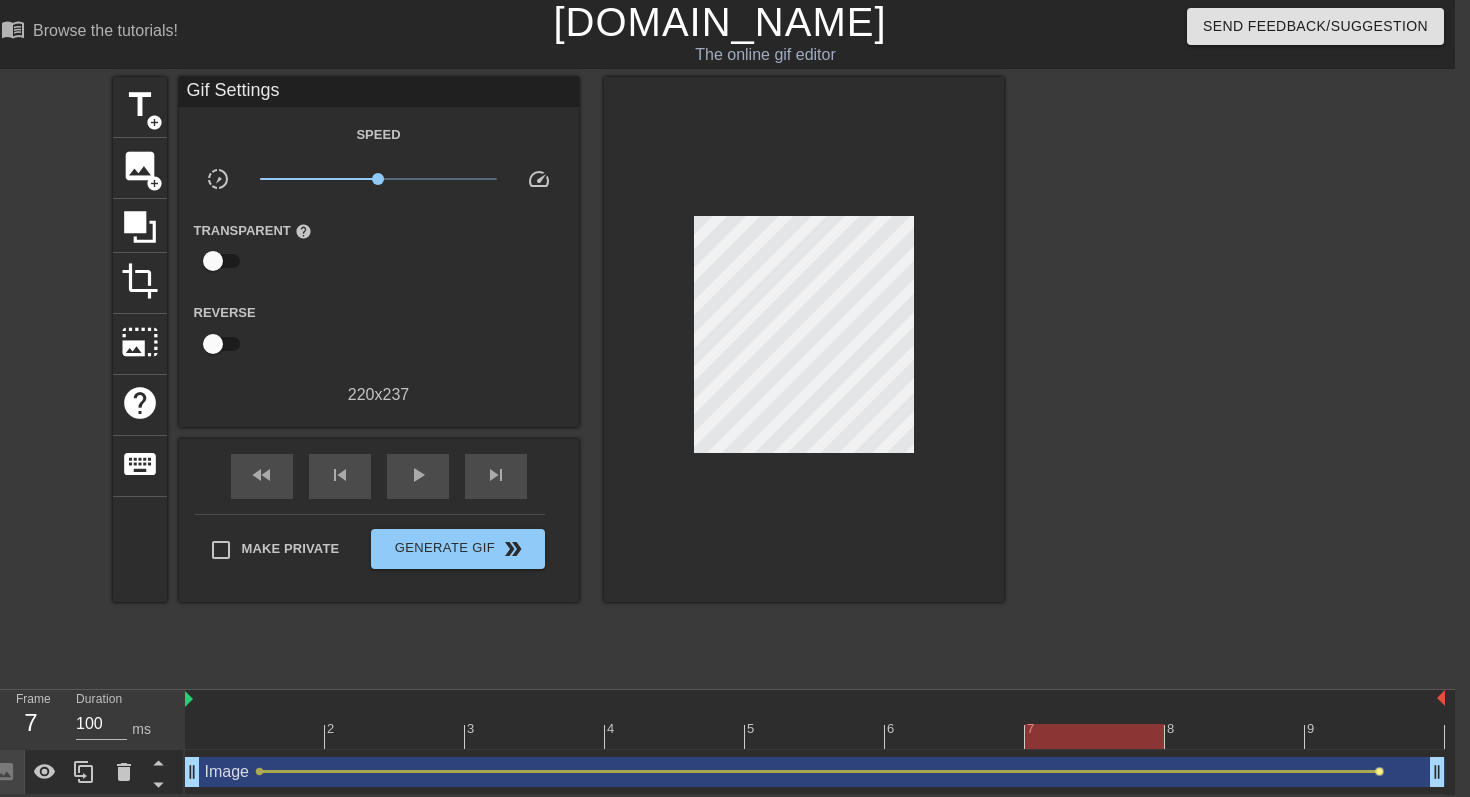
click at [1377, 770] on span "lens" at bounding box center [1379, 771] width 9 height 9
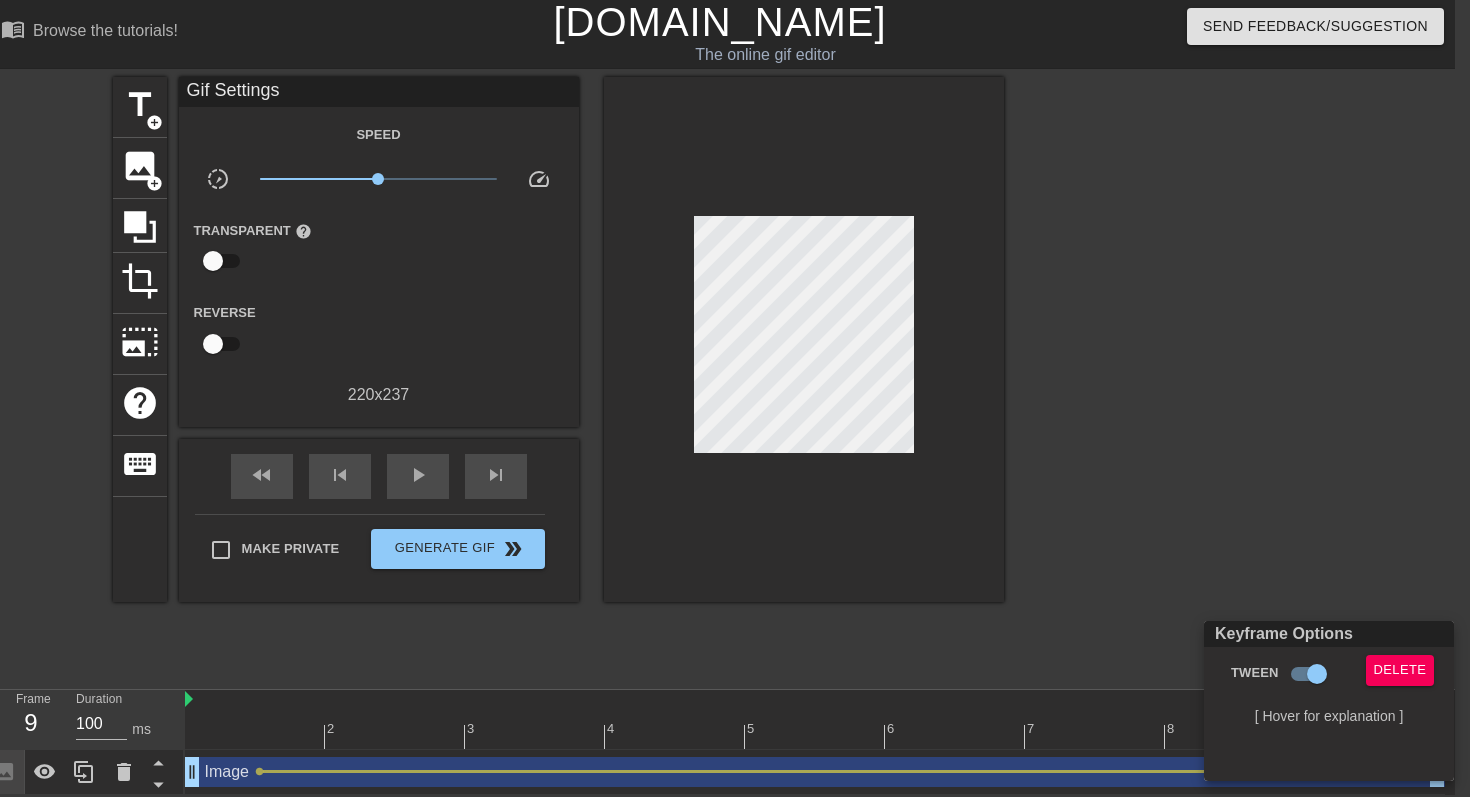
click at [844, 331] on div at bounding box center [735, 398] width 1470 height 797
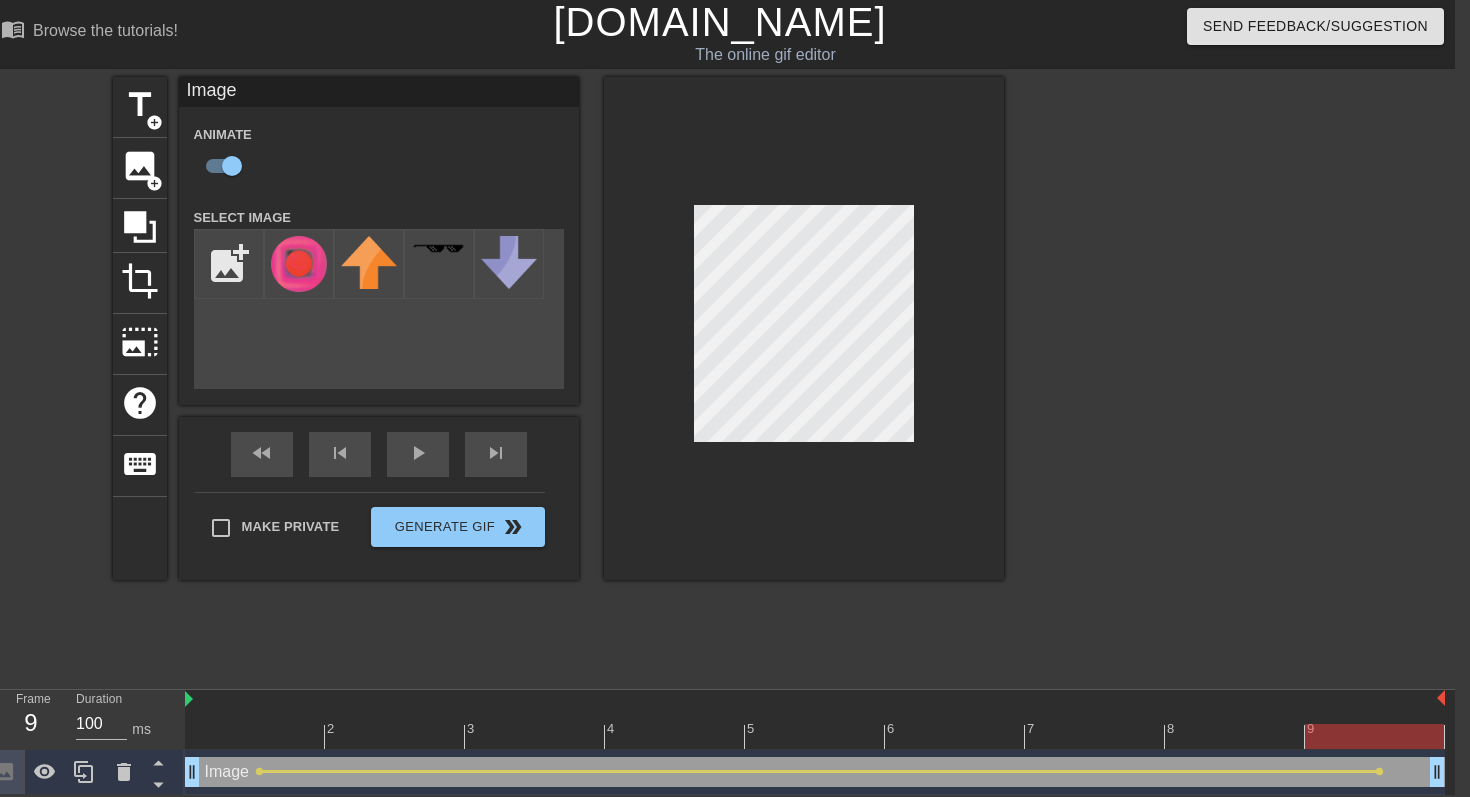
click at [259, 738] on div at bounding box center [815, 736] width 1260 height 25
click at [236, 735] on div at bounding box center [815, 736] width 1260 height 25
click at [267, 724] on div at bounding box center [815, 736] width 1260 height 25
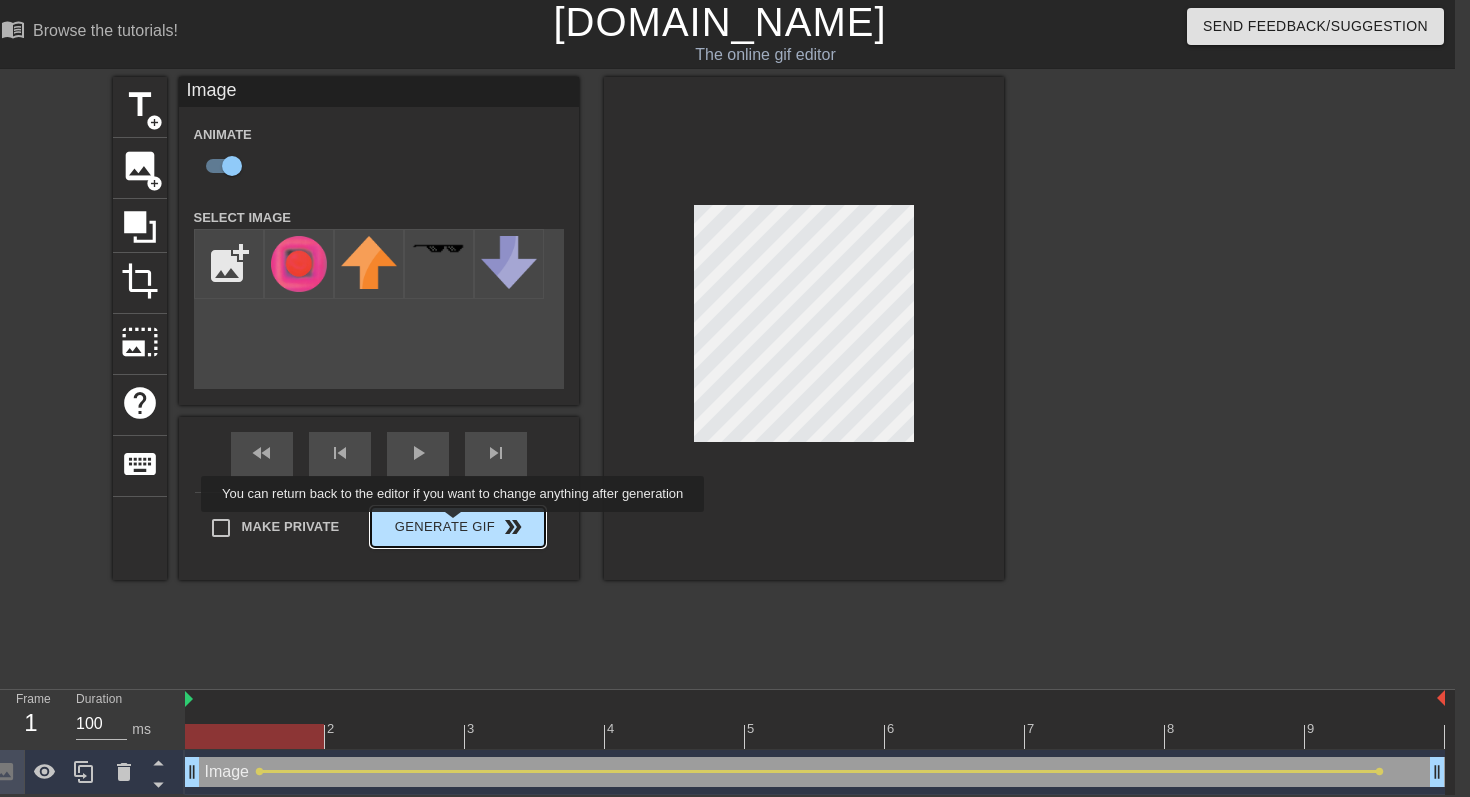
click at [466, 527] on button "Generate Gif double_arrow" at bounding box center [457, 527] width 173 height 40
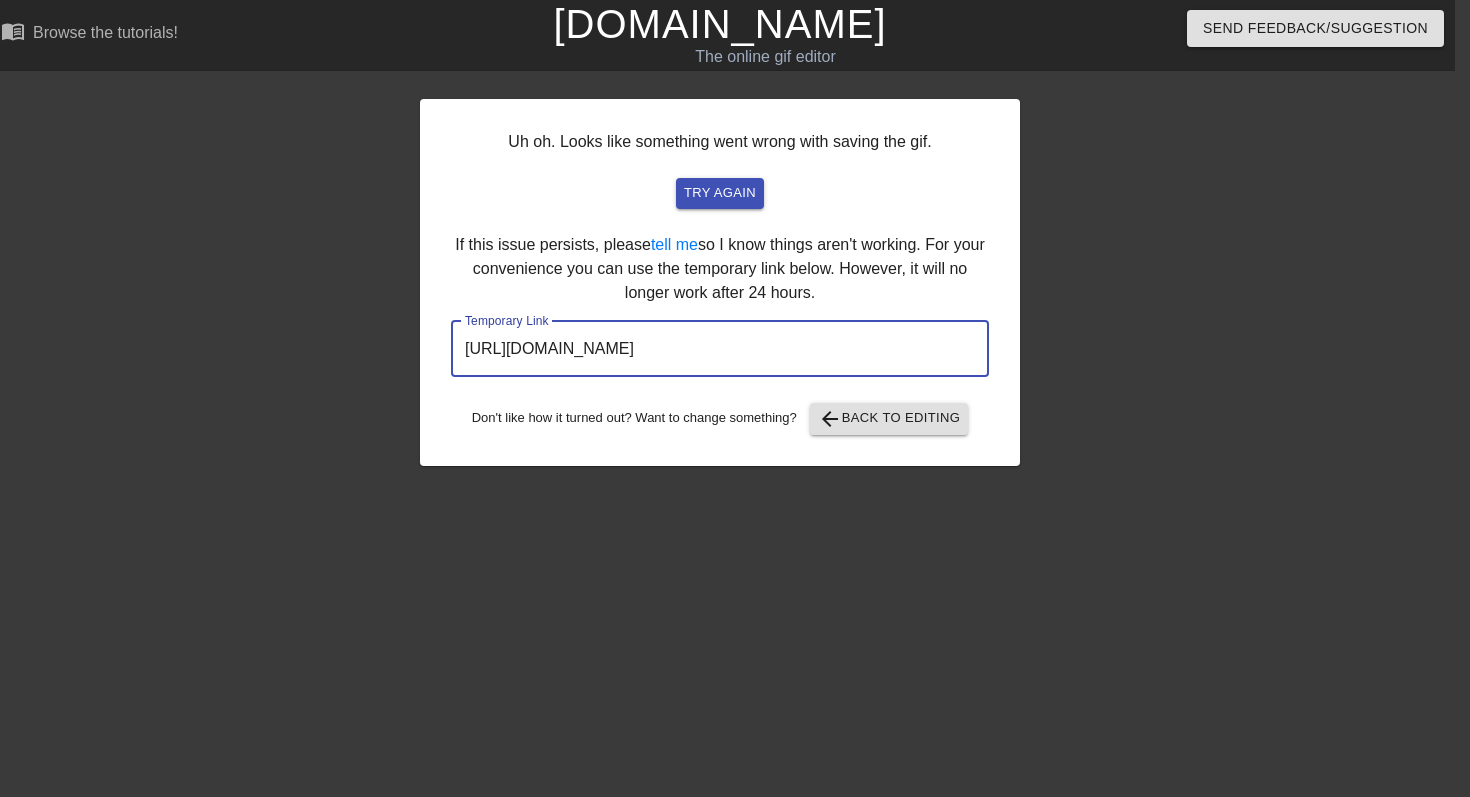
drag, startPoint x: 468, startPoint y: 351, endPoint x: 916, endPoint y: 351, distance: 447.9
click at [916, 351] on input "[URL][DOMAIN_NAME]" at bounding box center [720, 349] width 538 height 56
